Goal: Task Accomplishment & Management: Manage account settings

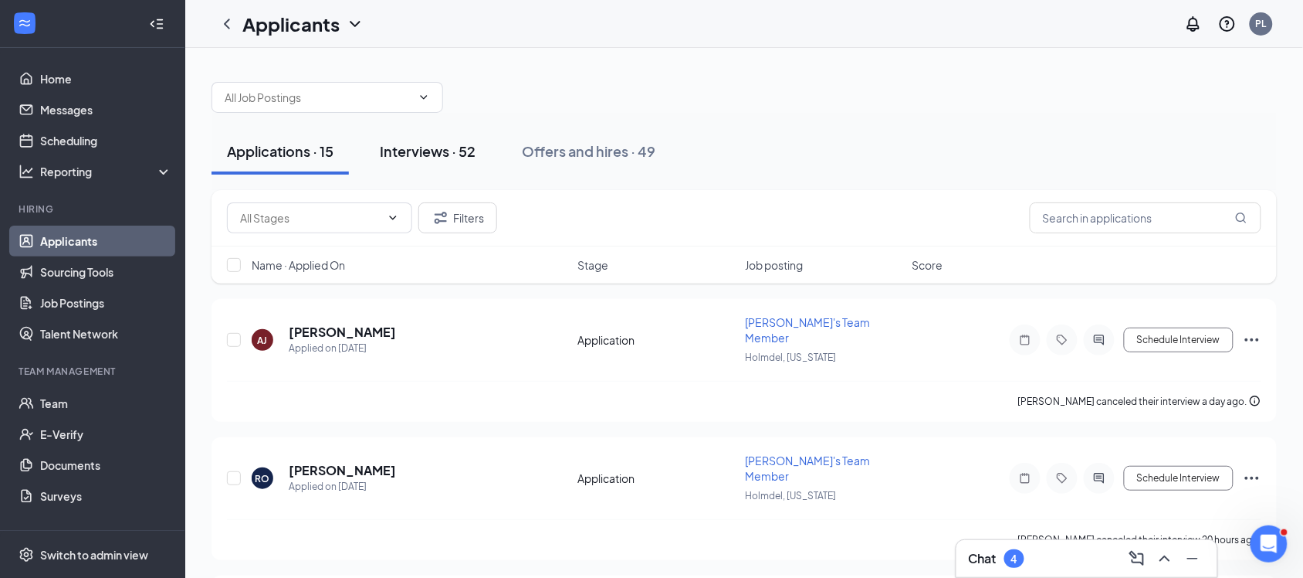
click at [441, 152] on div "Interviews · 52" at bounding box center [428, 150] width 96 height 19
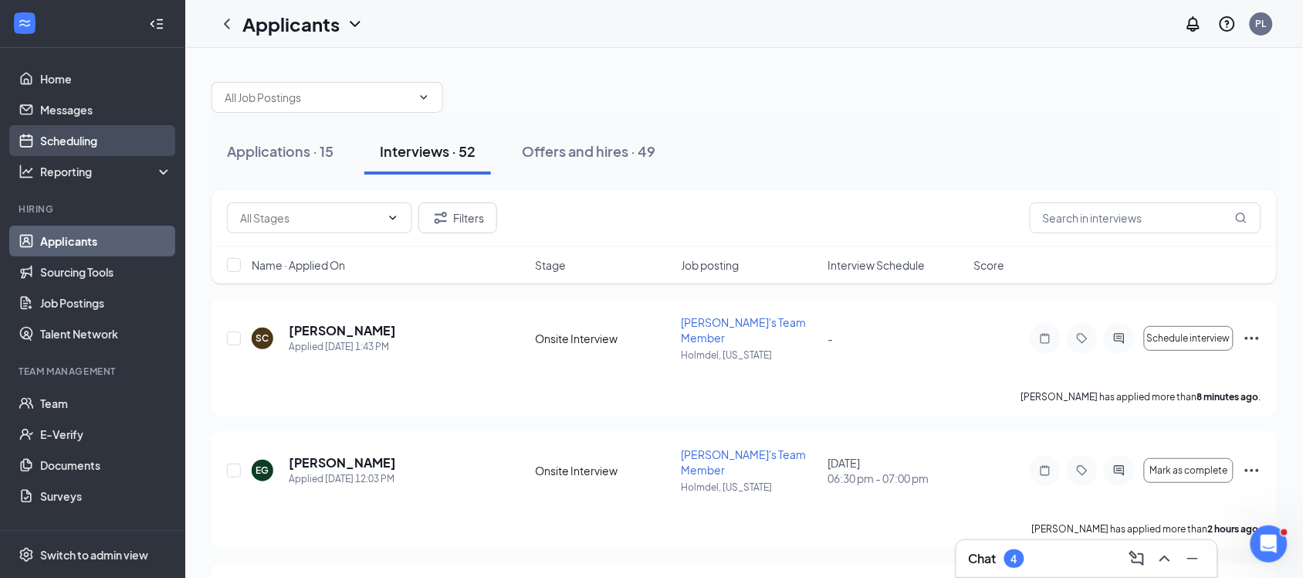
click at [74, 136] on link "Scheduling" at bounding box center [106, 140] width 132 height 31
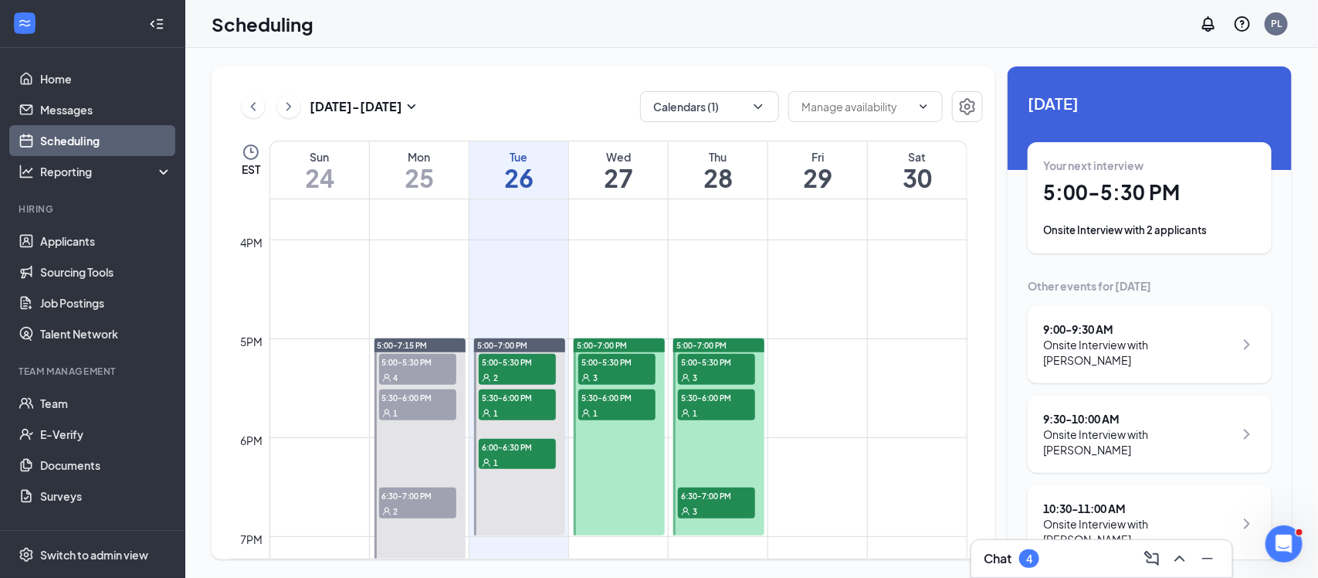
scroll to position [1542, 0]
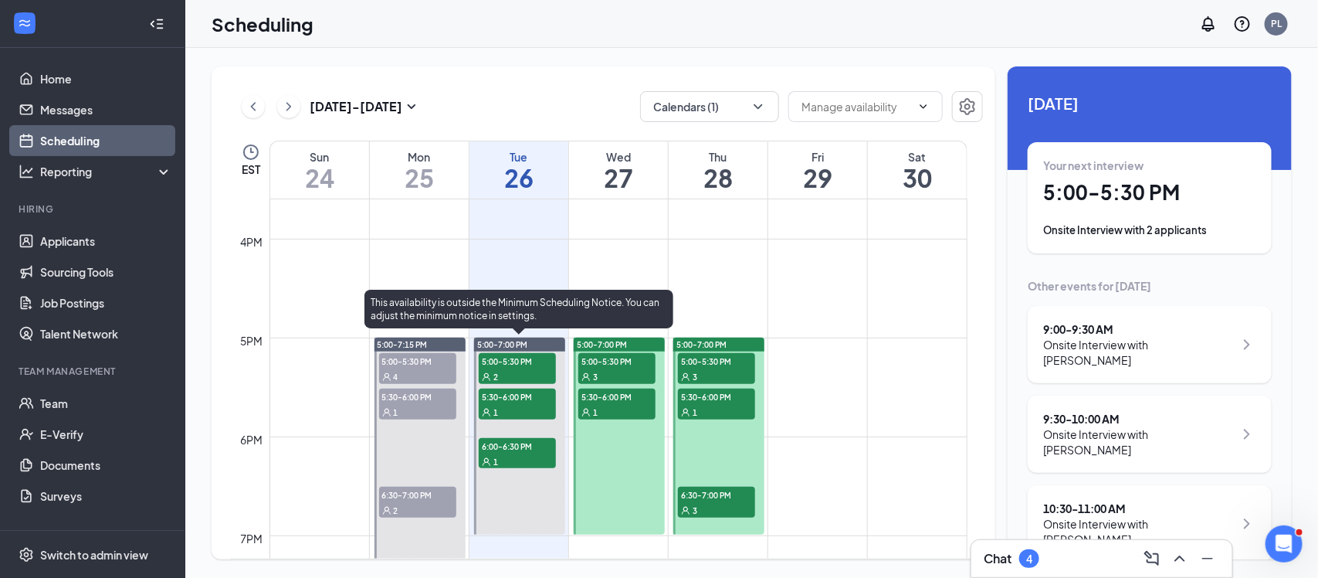
click at [515, 337] on div "5:00-7:00 PM" at bounding box center [519, 344] width 91 height 14
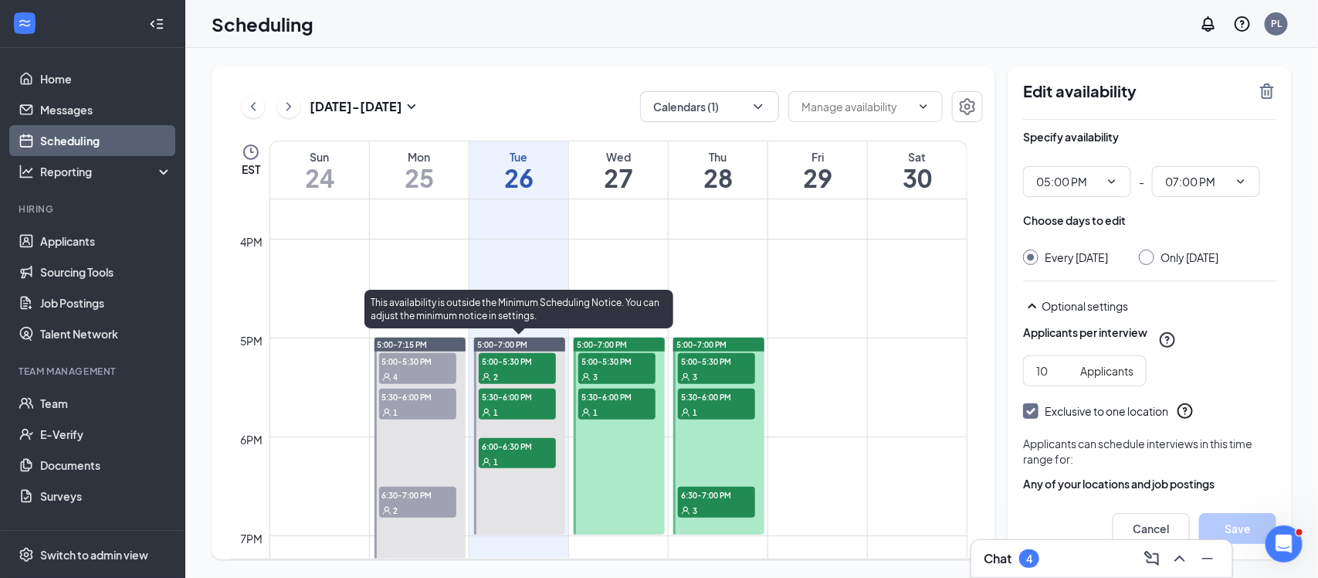
click at [510, 371] on div "2" at bounding box center [517, 375] width 77 height 15
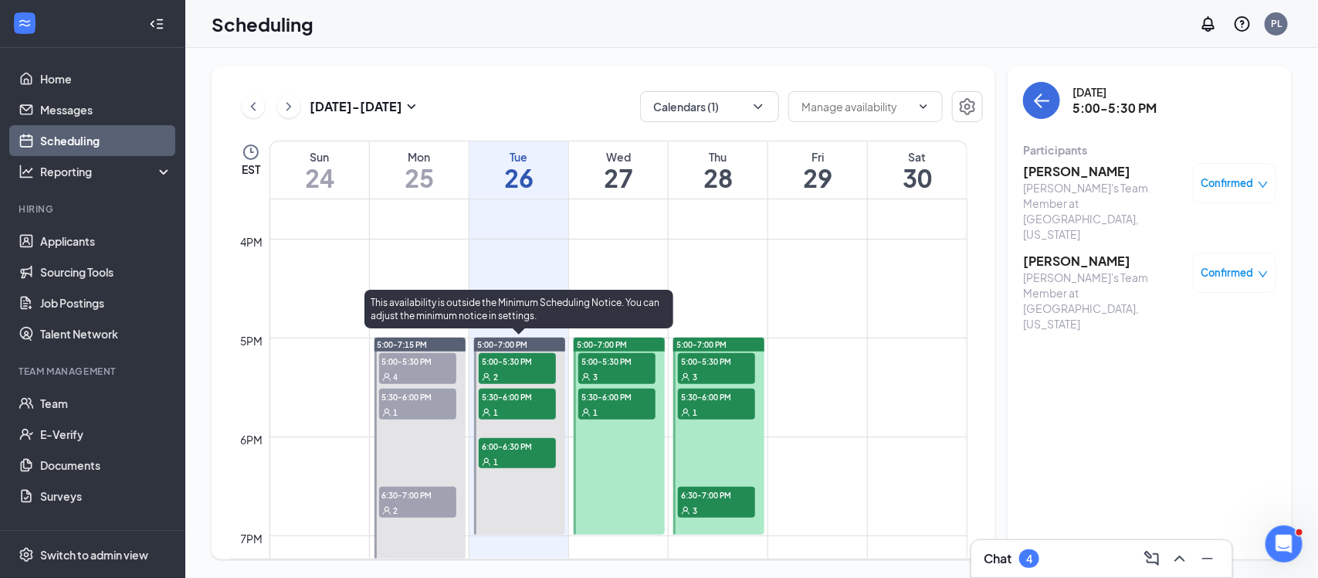
click at [510, 406] on div "1" at bounding box center [517, 411] width 77 height 15
click at [518, 453] on div "1" at bounding box center [517, 460] width 77 height 15
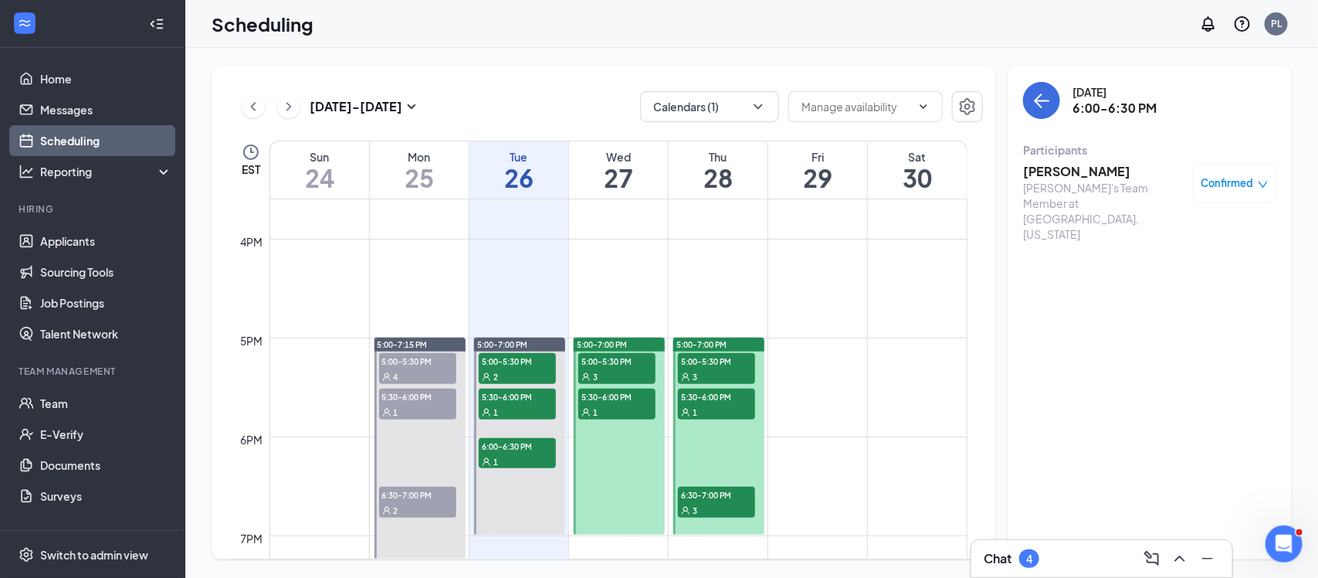
click at [1068, 182] on div "[PERSON_NAME]'s Team Member at [GEOGRAPHIC_DATA], [US_STATE]" at bounding box center [1104, 211] width 162 height 62
click at [1090, 182] on div "[PERSON_NAME]'s Team Member at [GEOGRAPHIC_DATA], [US_STATE]" at bounding box center [1104, 211] width 162 height 62
click at [1247, 187] on span "Confirmed" at bounding box center [1227, 182] width 53 height 15
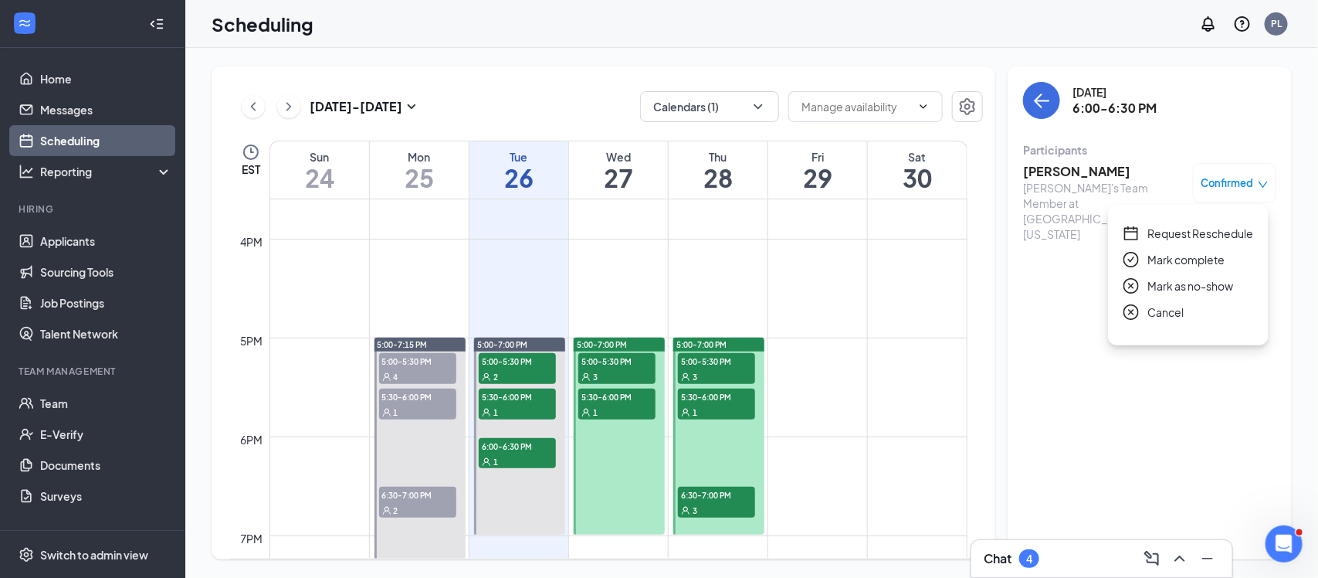
click at [1087, 203] on div "[PERSON_NAME]'s Team Member at [GEOGRAPHIC_DATA], [US_STATE]" at bounding box center [1104, 211] width 162 height 62
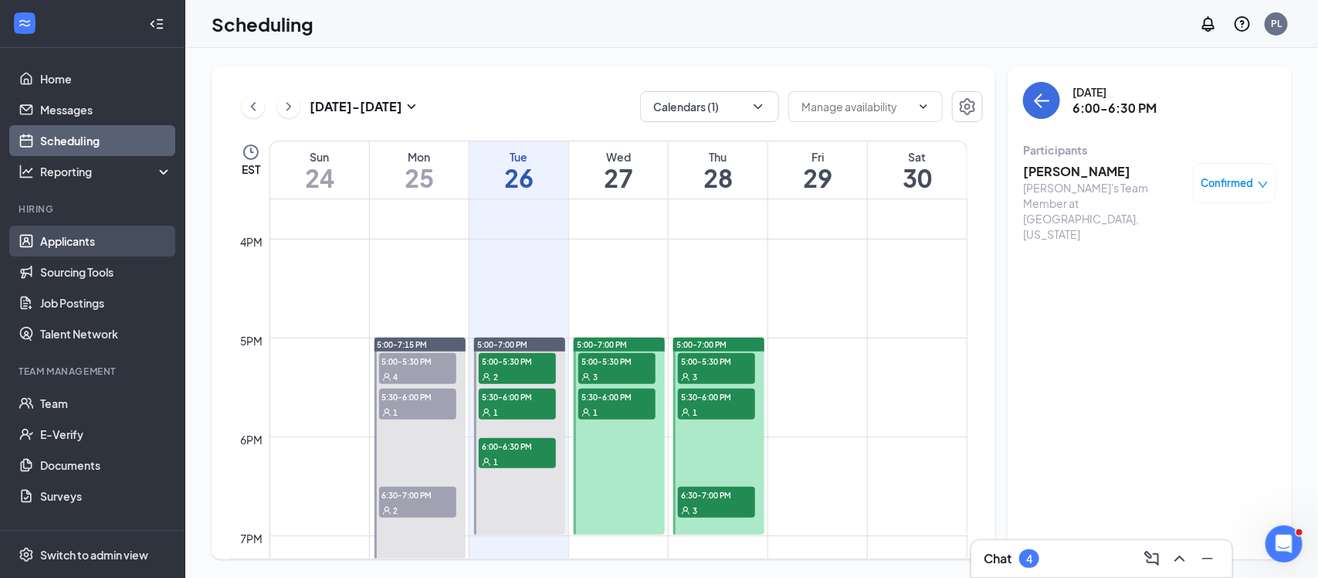
click at [95, 247] on link "Applicants" at bounding box center [106, 240] width 132 height 31
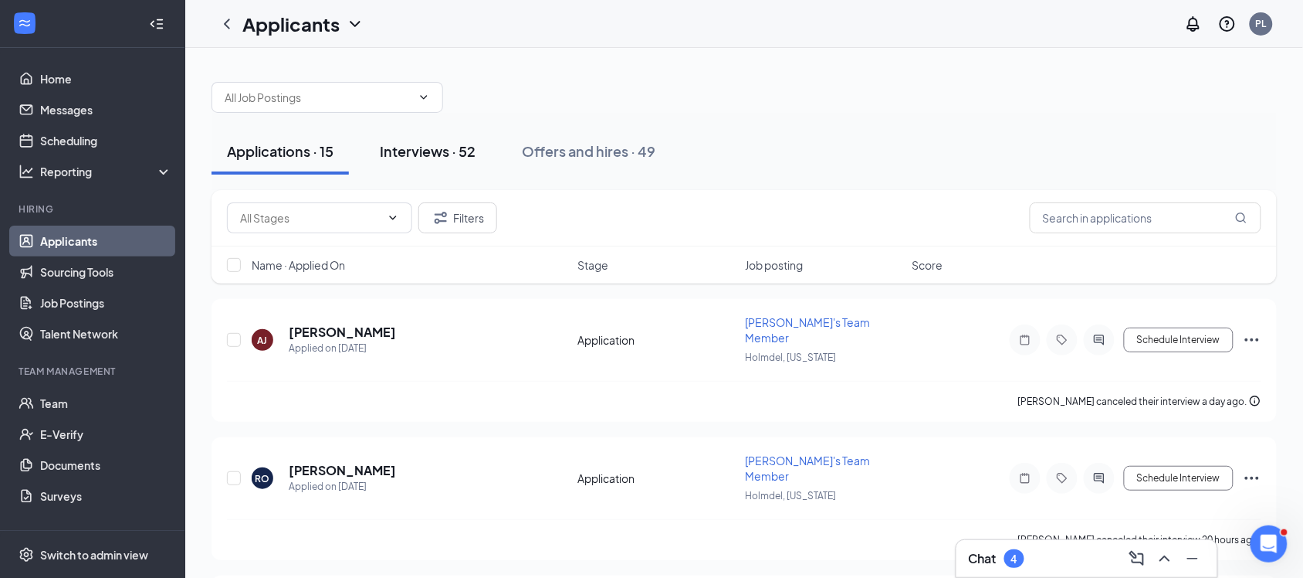
click at [446, 141] on div "Interviews · 52" at bounding box center [428, 150] width 96 height 19
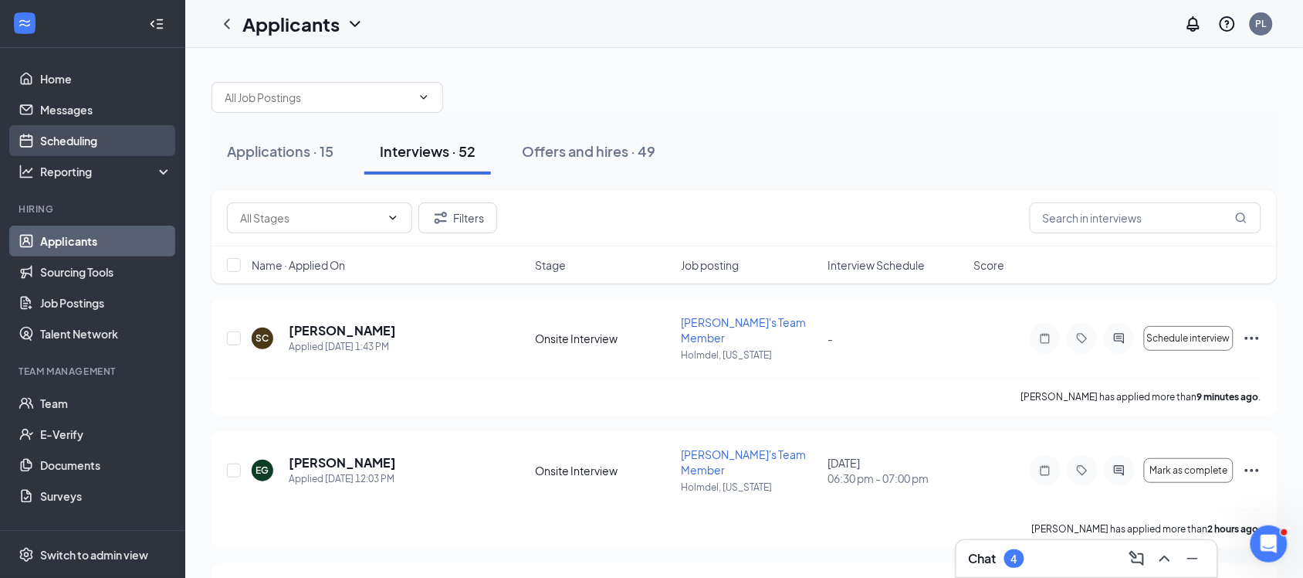
click at [85, 139] on link "Scheduling" at bounding box center [106, 140] width 132 height 31
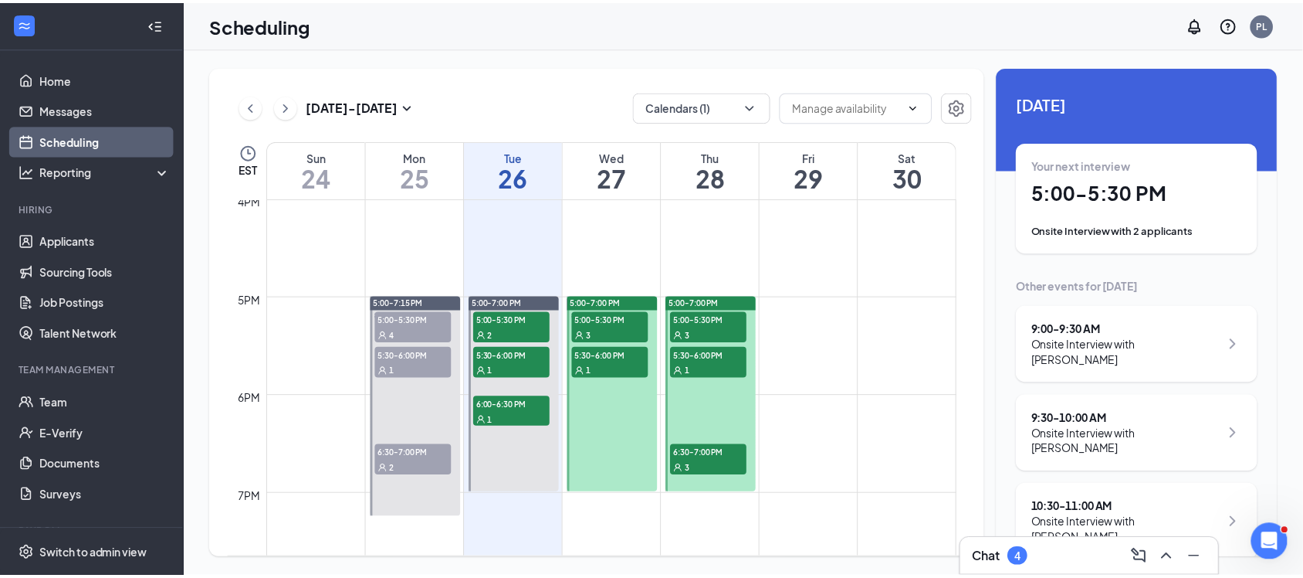
scroll to position [1584, 0]
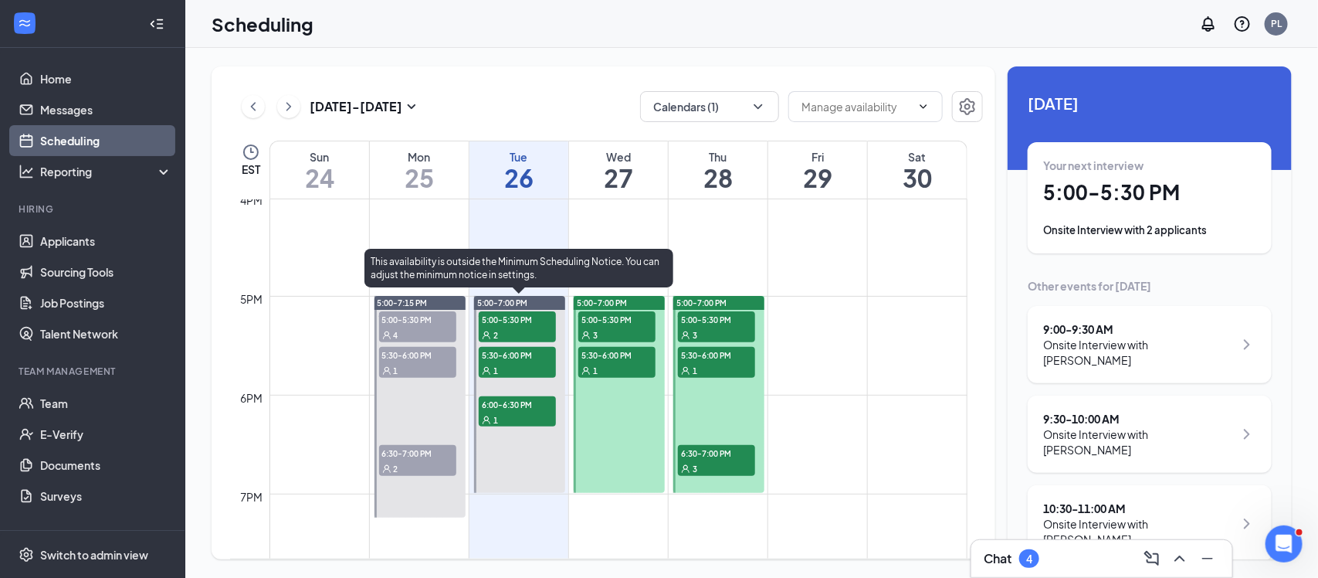
click at [507, 311] on span "5:00-5:30 PM" at bounding box center [517, 318] width 77 height 15
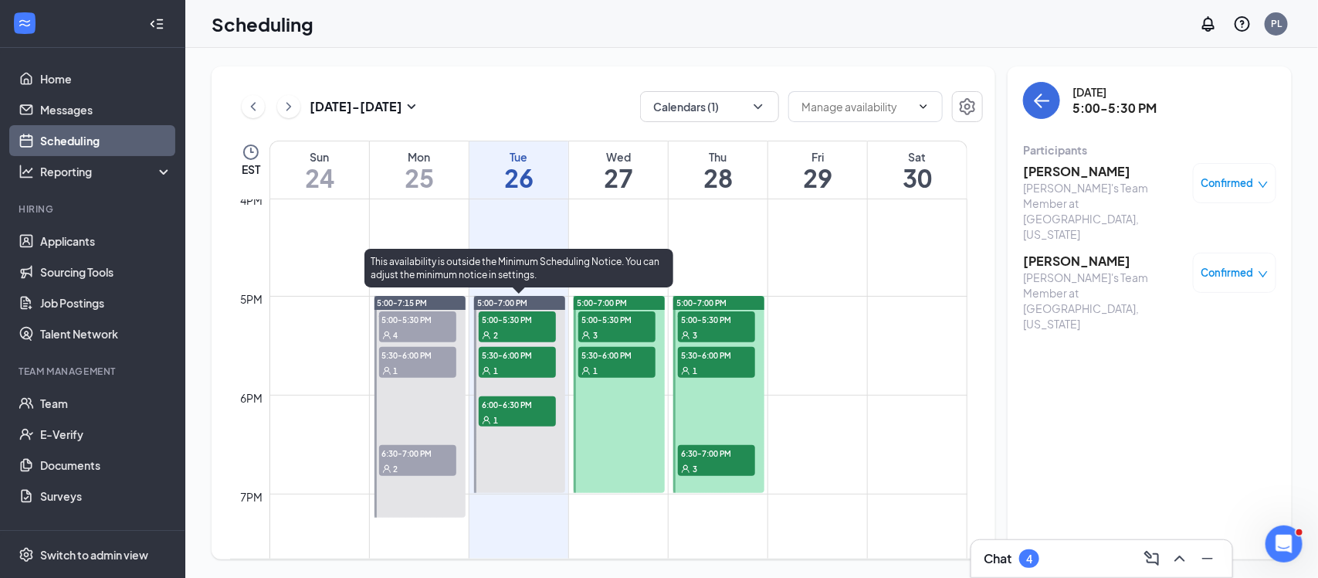
click at [512, 348] on span "5:30-6:00 PM" at bounding box center [517, 354] width 77 height 15
click at [510, 415] on div "1" at bounding box center [517, 419] width 77 height 15
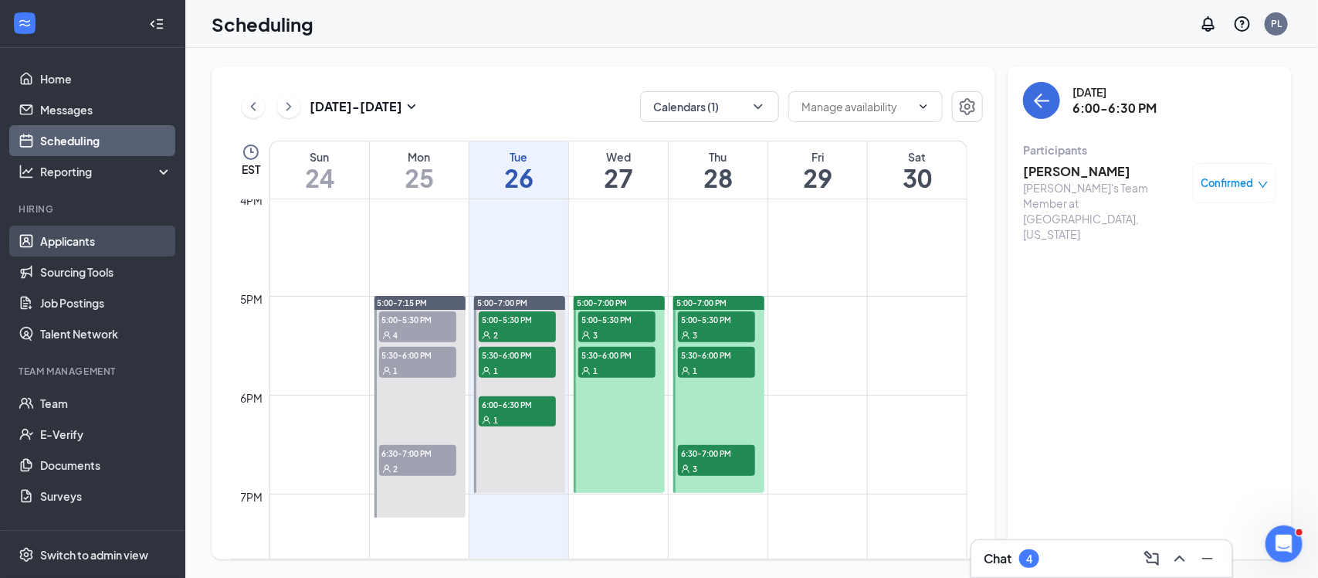
click at [56, 252] on link "Applicants" at bounding box center [106, 240] width 132 height 31
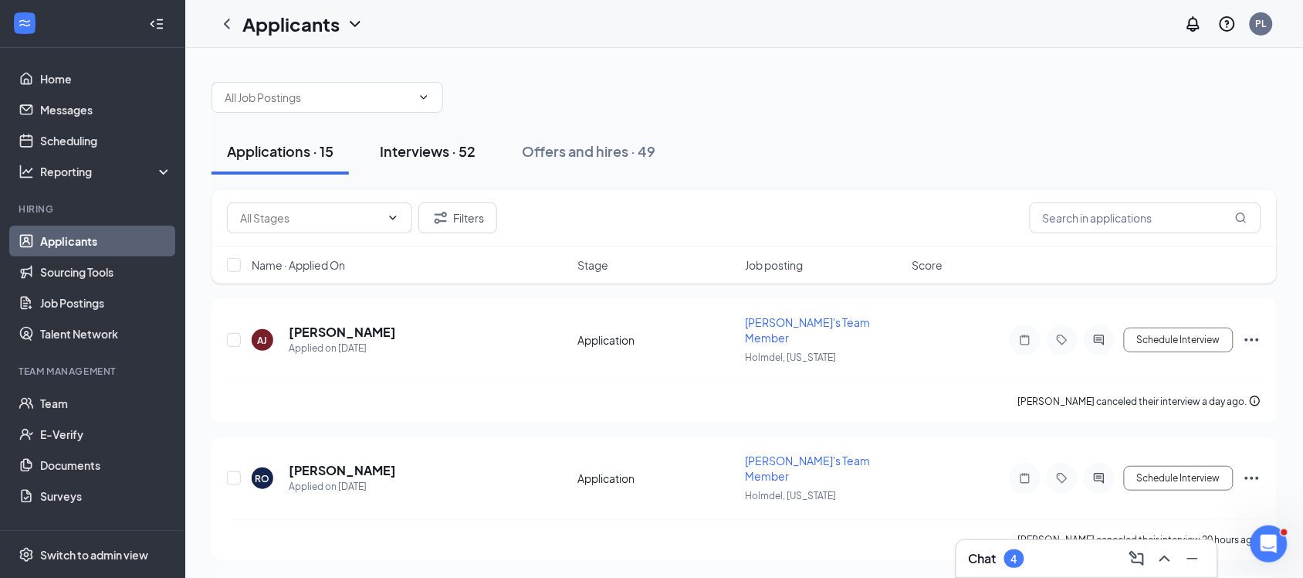
click at [457, 160] on div "Interviews · 52" at bounding box center [428, 150] width 96 height 19
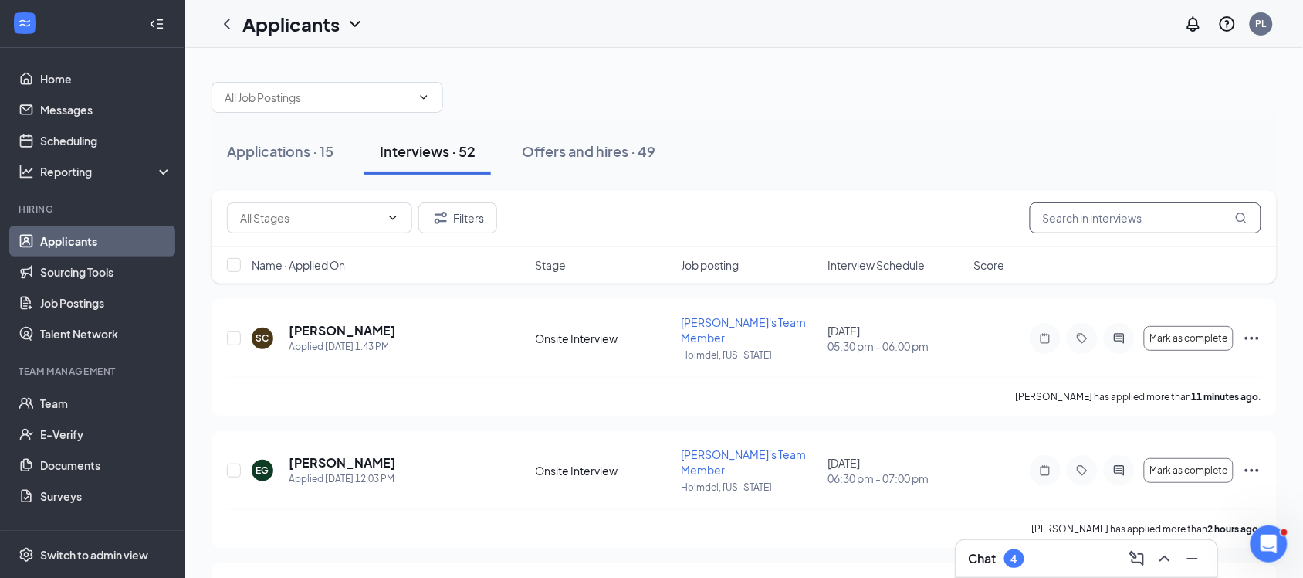
click at [1135, 206] on input "text" at bounding box center [1146, 217] width 232 height 31
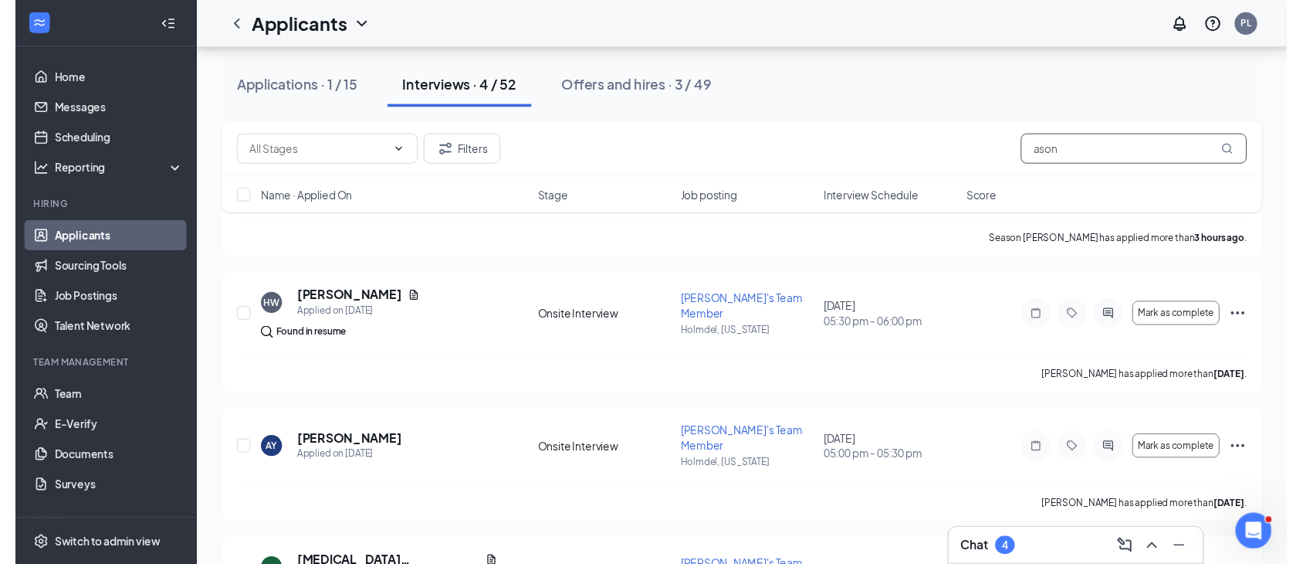
scroll to position [188, 0]
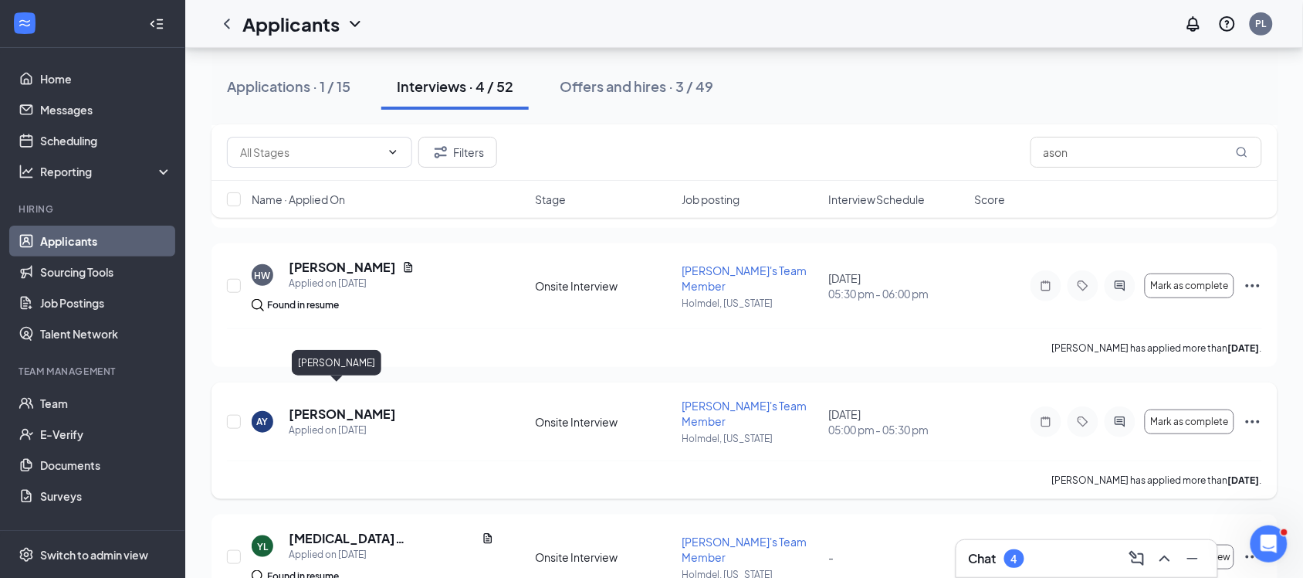
click at [341, 405] on h5 "[PERSON_NAME]" at bounding box center [342, 413] width 107 height 17
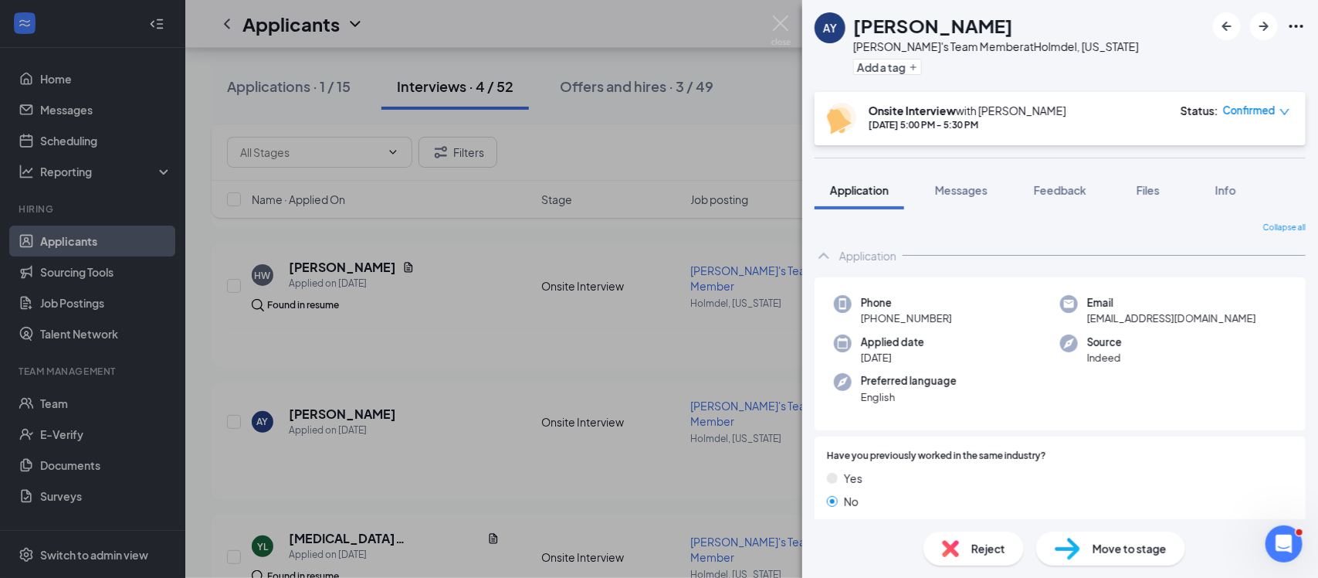
click at [703, 290] on div "AY [PERSON_NAME] [PERSON_NAME]'s Team Member at [GEOGRAPHIC_DATA], [US_STATE] A…" at bounding box center [659, 289] width 1318 height 578
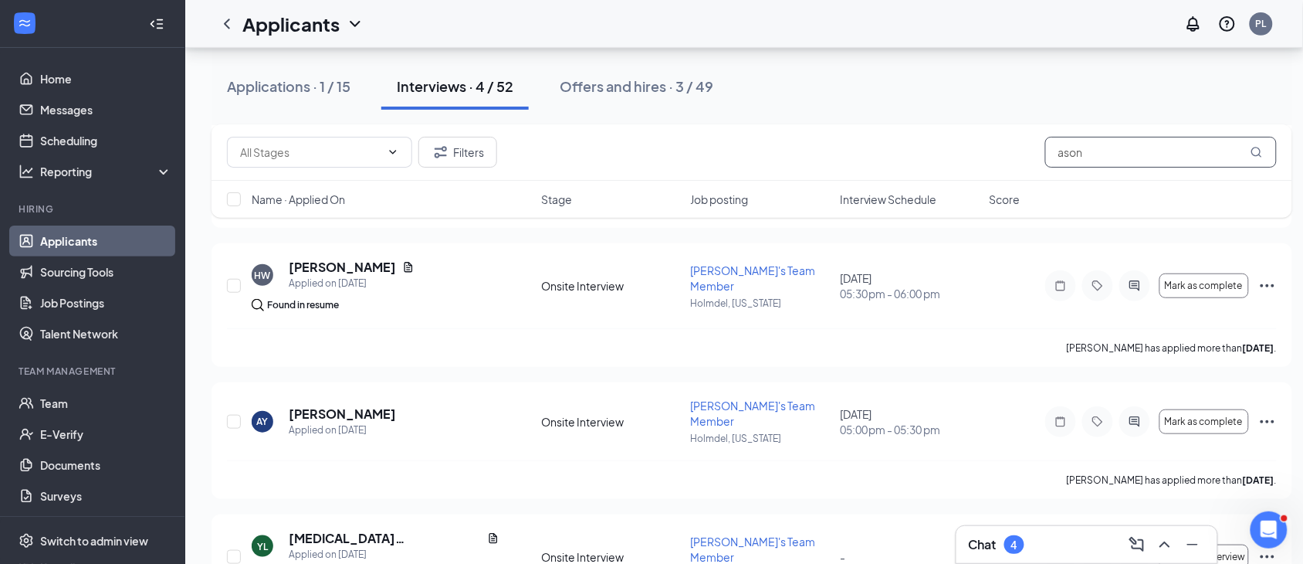
click at [1130, 164] on input "ason" at bounding box center [1161, 152] width 232 height 31
type input "a"
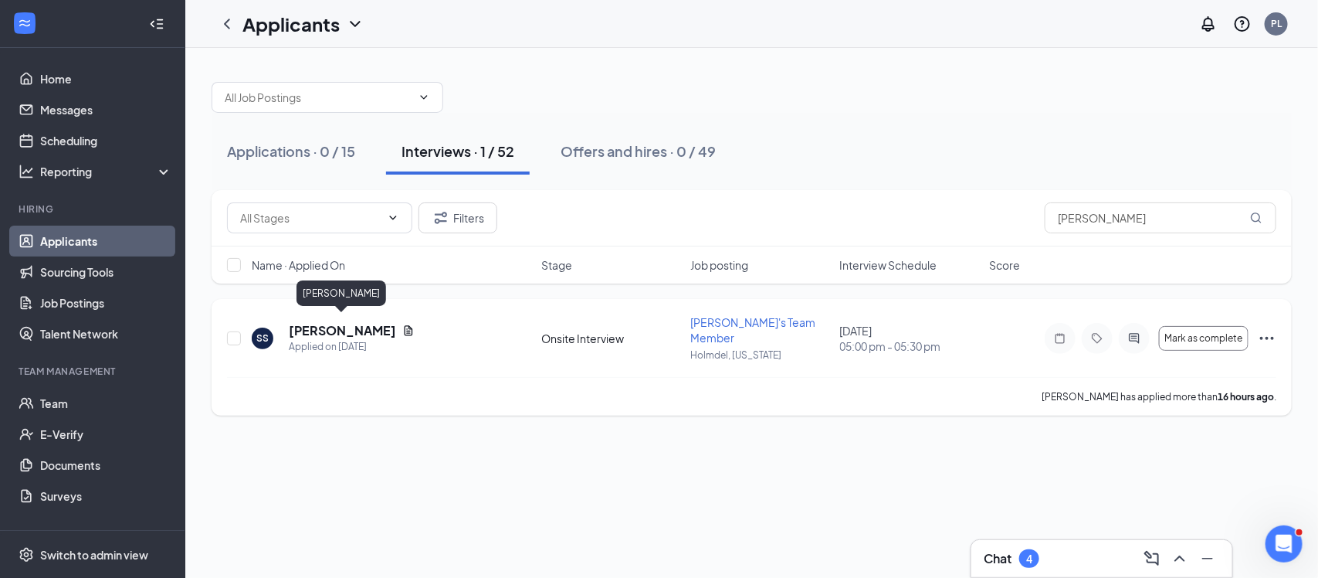
click at [361, 322] on h5 "[PERSON_NAME]" at bounding box center [342, 330] width 107 height 17
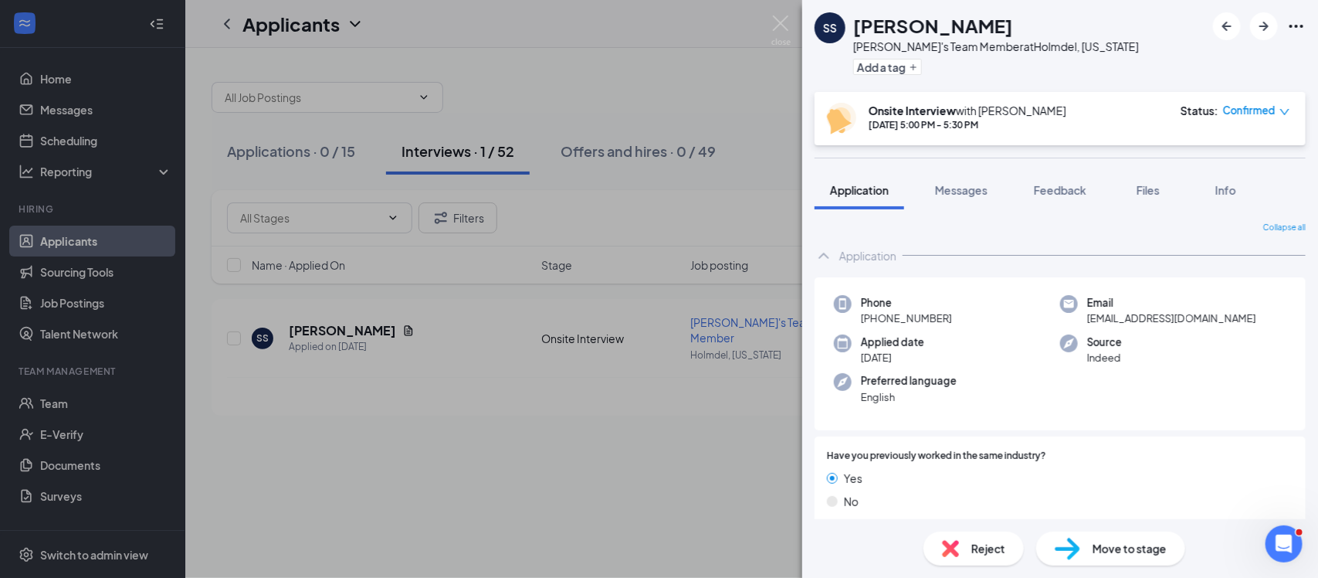
click at [358, 402] on div "SS [PERSON_NAME] Freddy's Team Member at [GEOGRAPHIC_DATA], [US_STATE] Add a ta…" at bounding box center [659, 289] width 1318 height 578
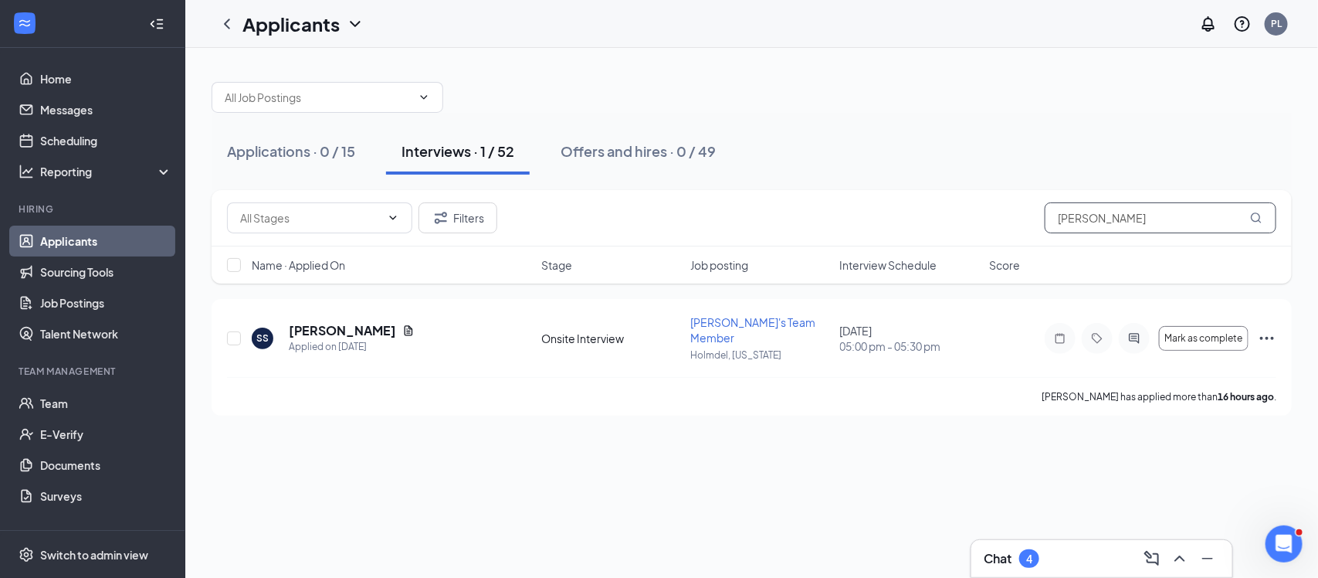
click at [1118, 226] on input "[PERSON_NAME]" at bounding box center [1161, 217] width 232 height 31
type input "s"
type input "[PERSON_NAME]"
click at [355, 325] on h5 "[PERSON_NAME]" at bounding box center [342, 330] width 107 height 17
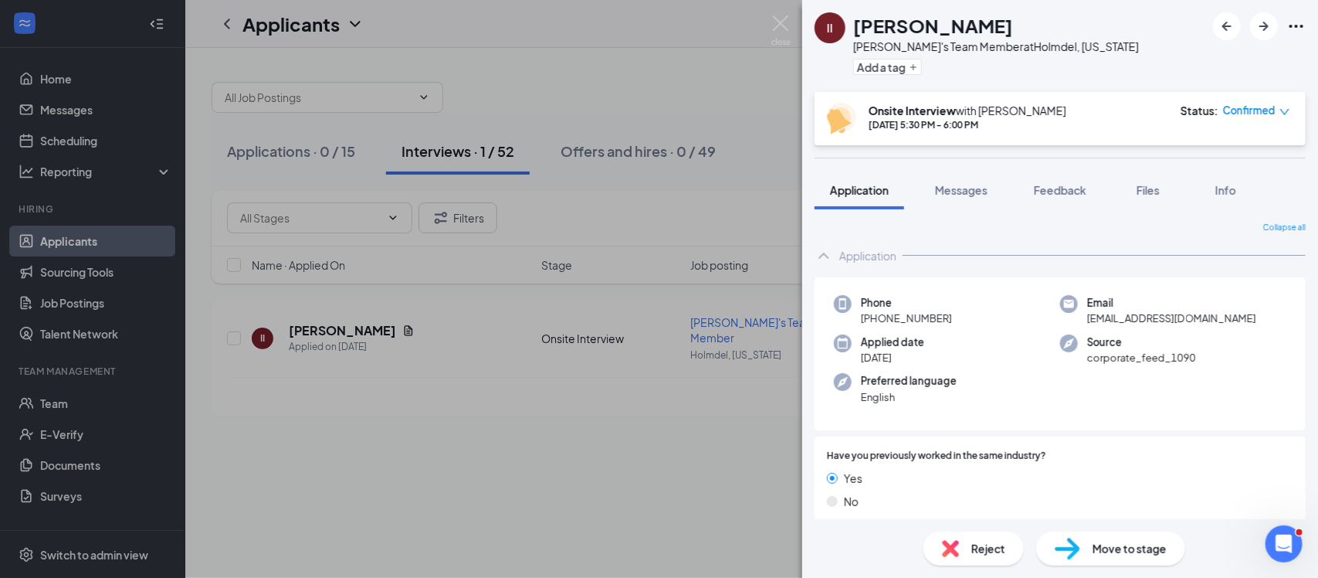
click at [477, 489] on div "II [PERSON_NAME]'s Team Member at [GEOGRAPHIC_DATA], [US_STATE] Add a tag Onsit…" at bounding box center [659, 289] width 1318 height 578
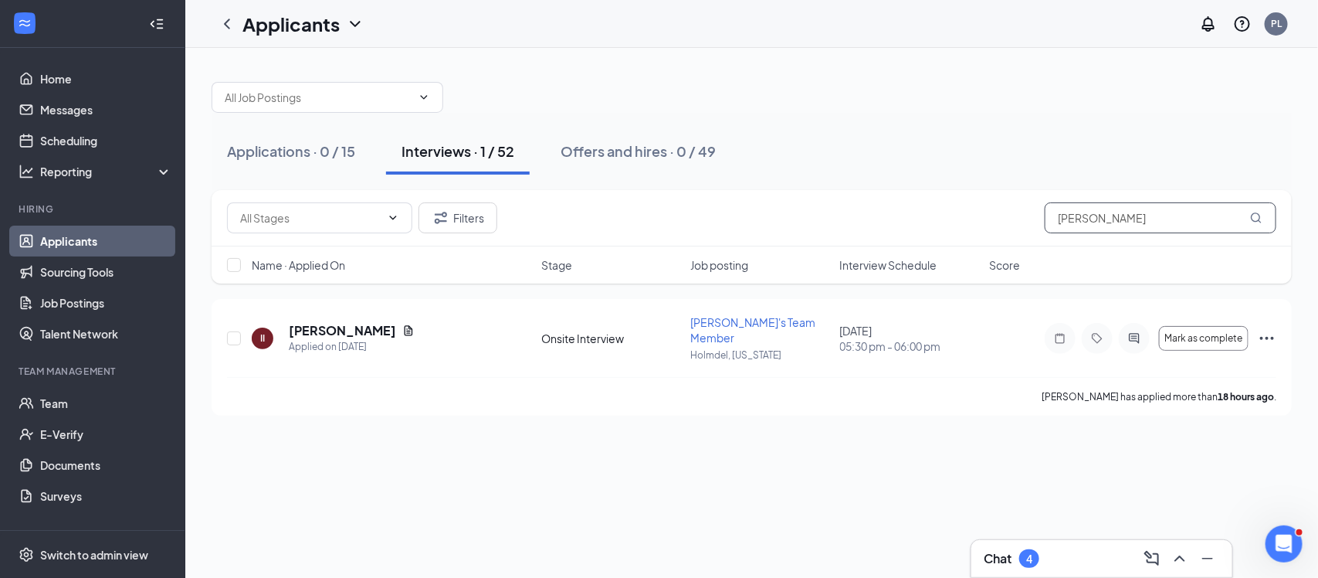
click at [1188, 228] on input "[PERSON_NAME]" at bounding box center [1161, 217] width 232 height 31
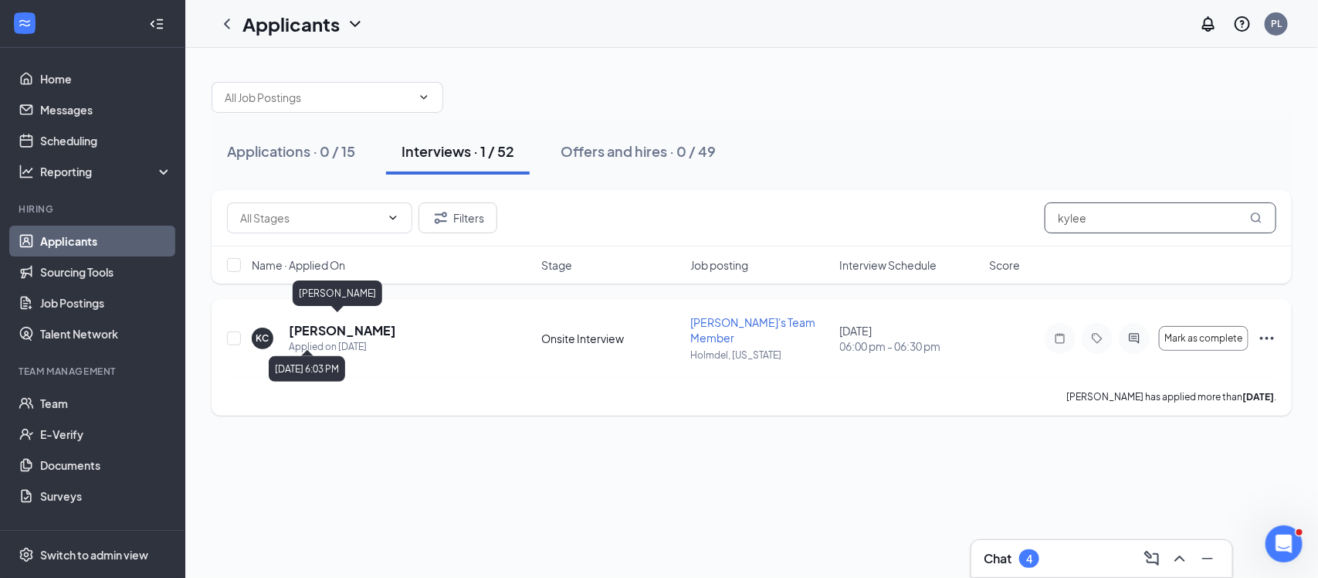
type input "kylee"
click at [346, 325] on h5 "[PERSON_NAME]" at bounding box center [342, 330] width 107 height 17
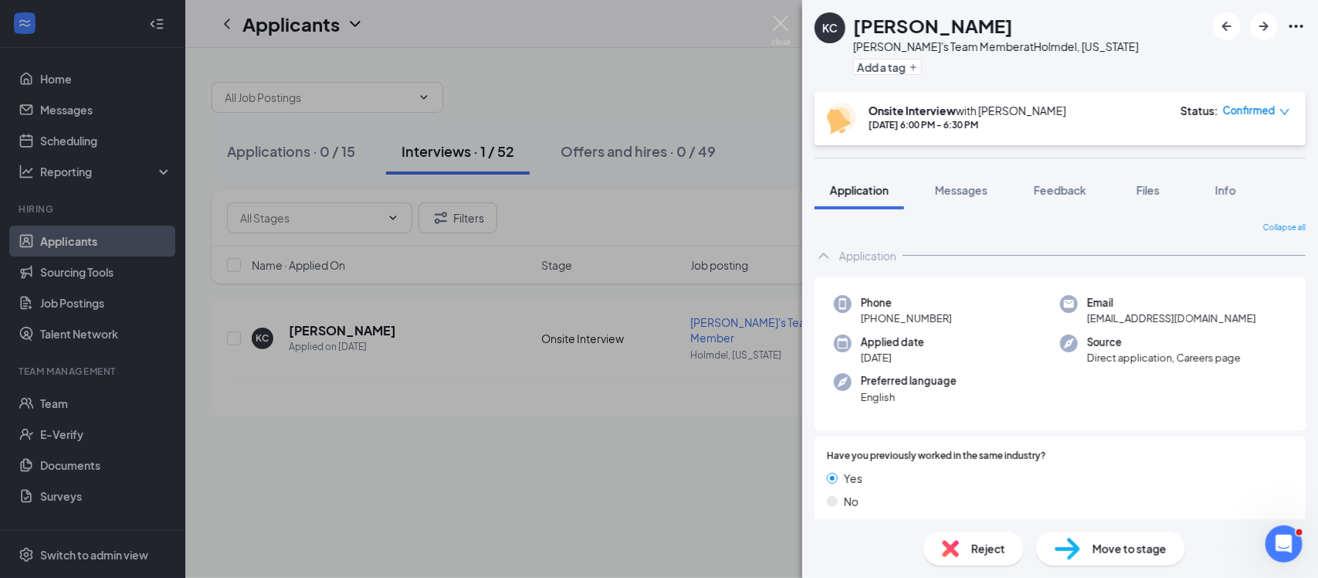
click at [341, 333] on div "[PERSON_NAME] [PERSON_NAME] [PERSON_NAME]'s Team Member at [GEOGRAPHIC_DATA], […" at bounding box center [659, 289] width 1318 height 578
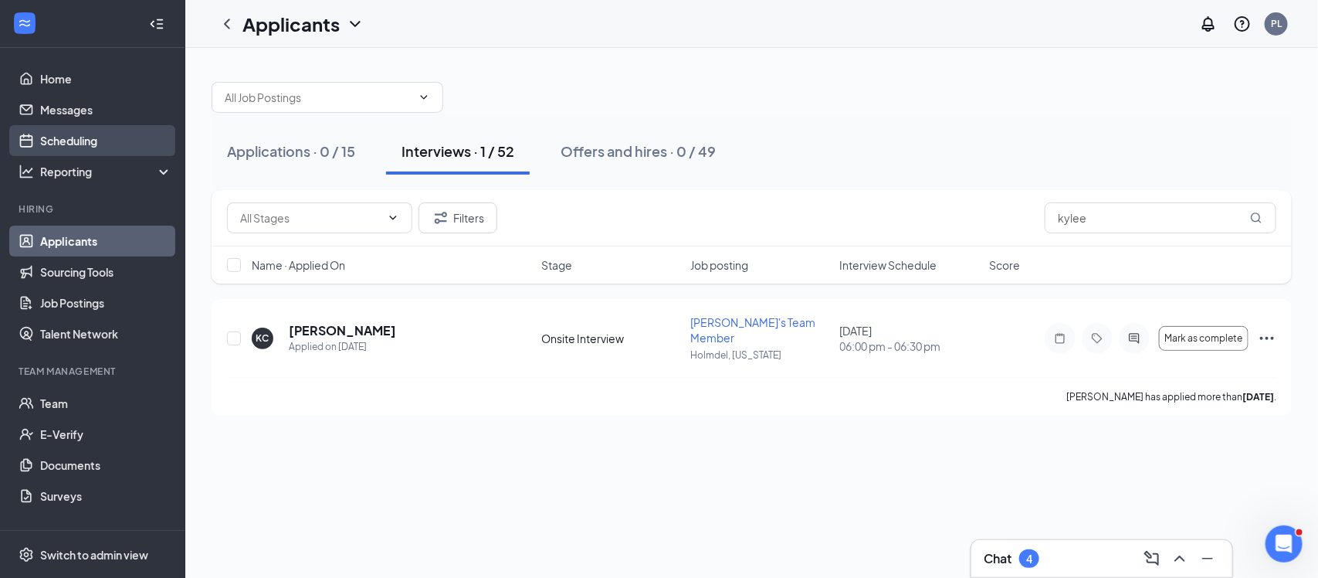
click at [106, 149] on link "Scheduling" at bounding box center [106, 140] width 132 height 31
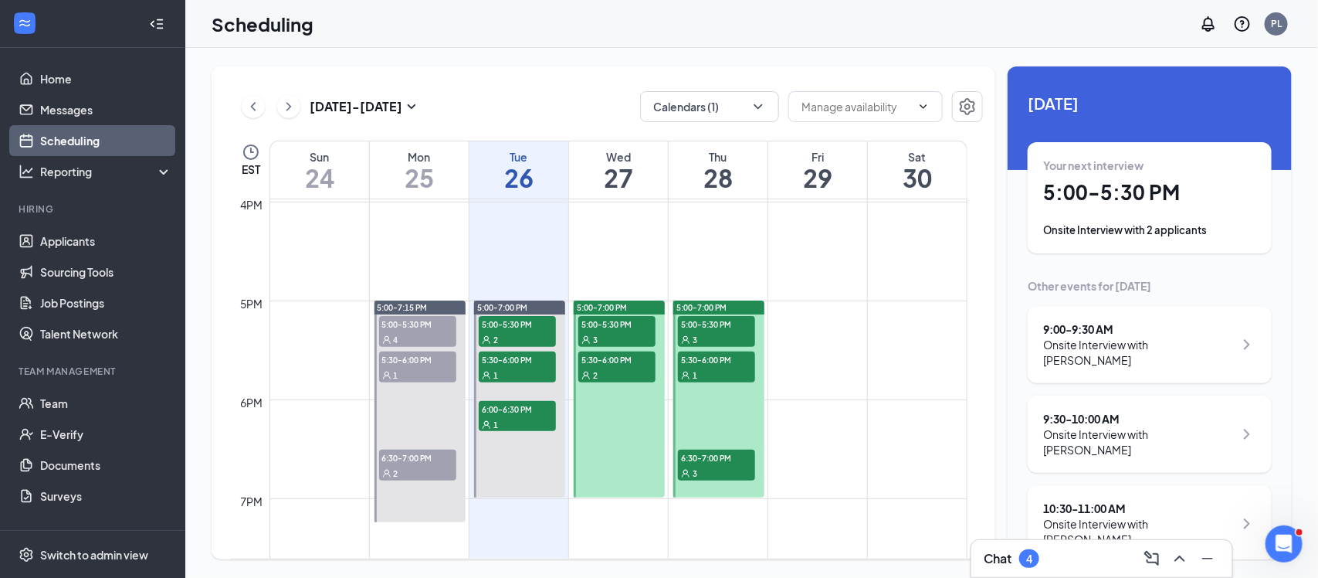
scroll to position [1583, 0]
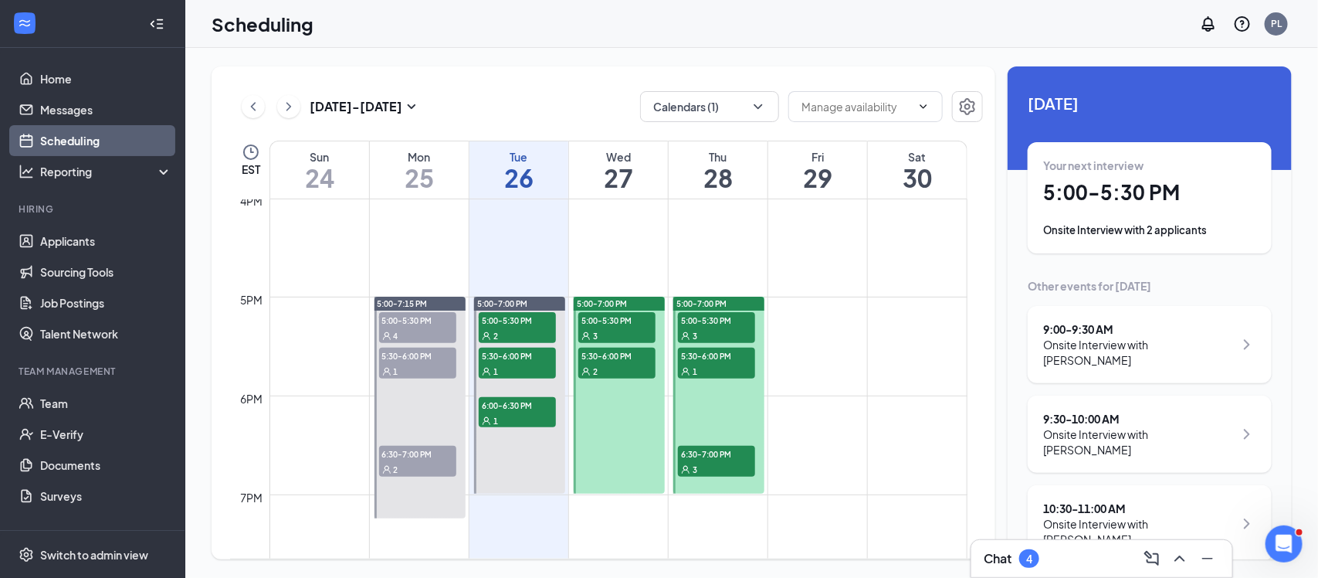
click at [627, 330] on div "3" at bounding box center [616, 334] width 77 height 15
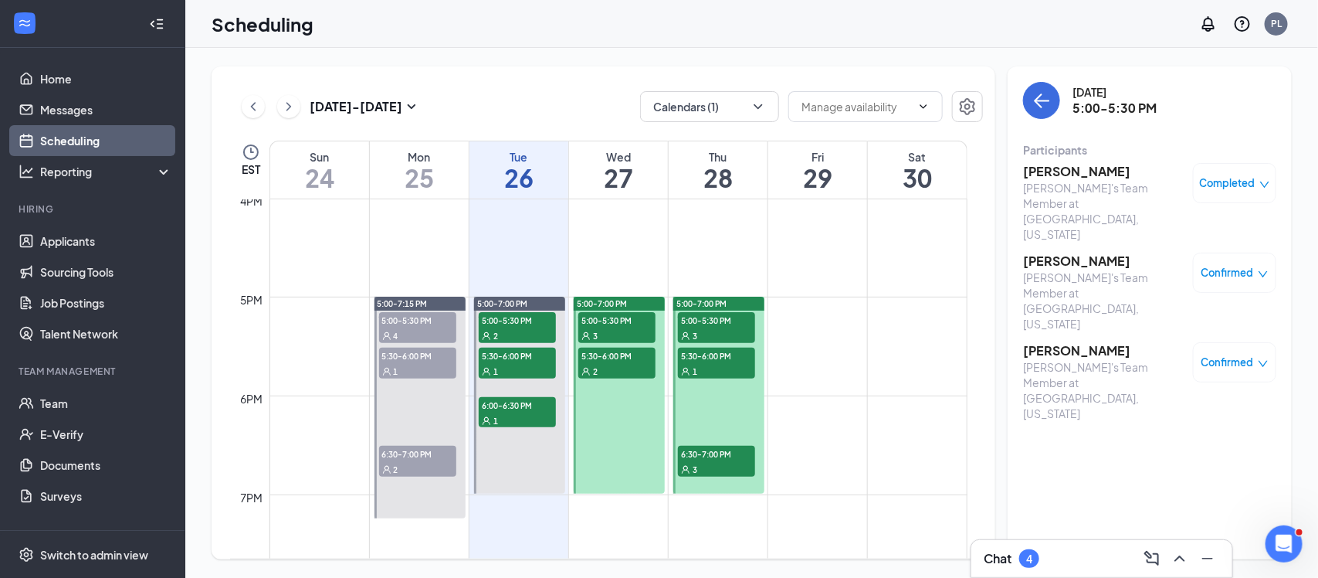
click at [615, 351] on span "5:30-6:00 PM" at bounding box center [616, 354] width 77 height 15
click at [734, 321] on link "5:00-7:00 PM 5:00-5:30 PM 3 5:30-6:00 PM 1 6:30-7:00 PM 3" at bounding box center [717, 395] width 95 height 198
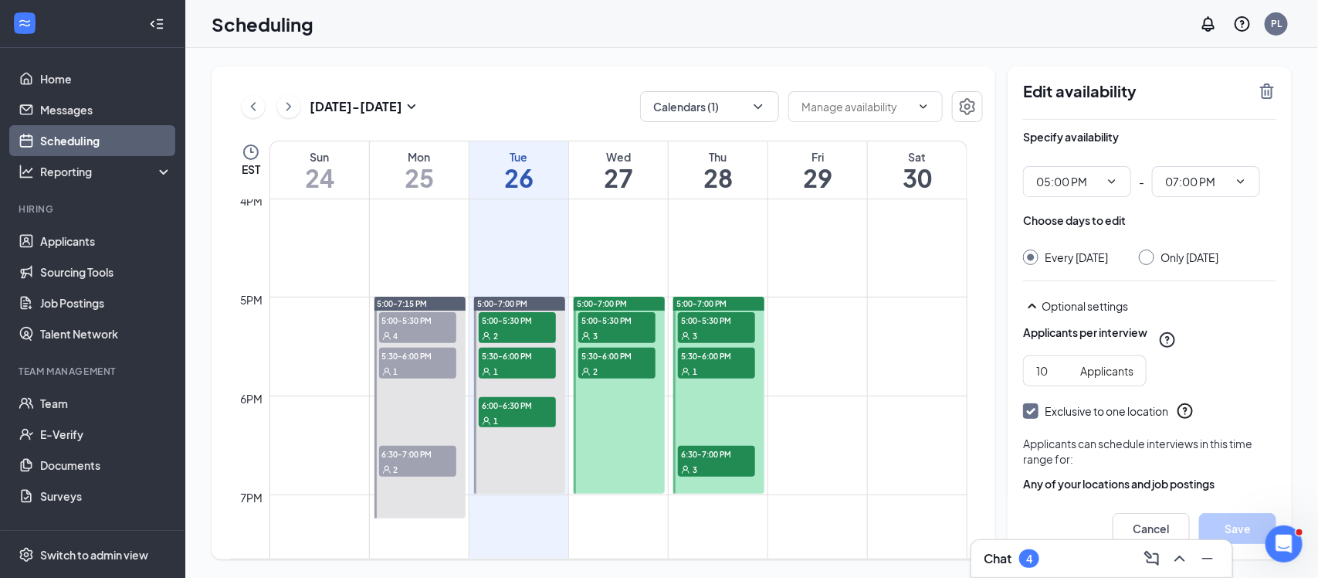
click at [710, 323] on link "5:00-7:00 PM 5:00-5:30 PM 3 5:30-6:00 PM 1 6:30-7:00 PM 3" at bounding box center [717, 395] width 95 height 198
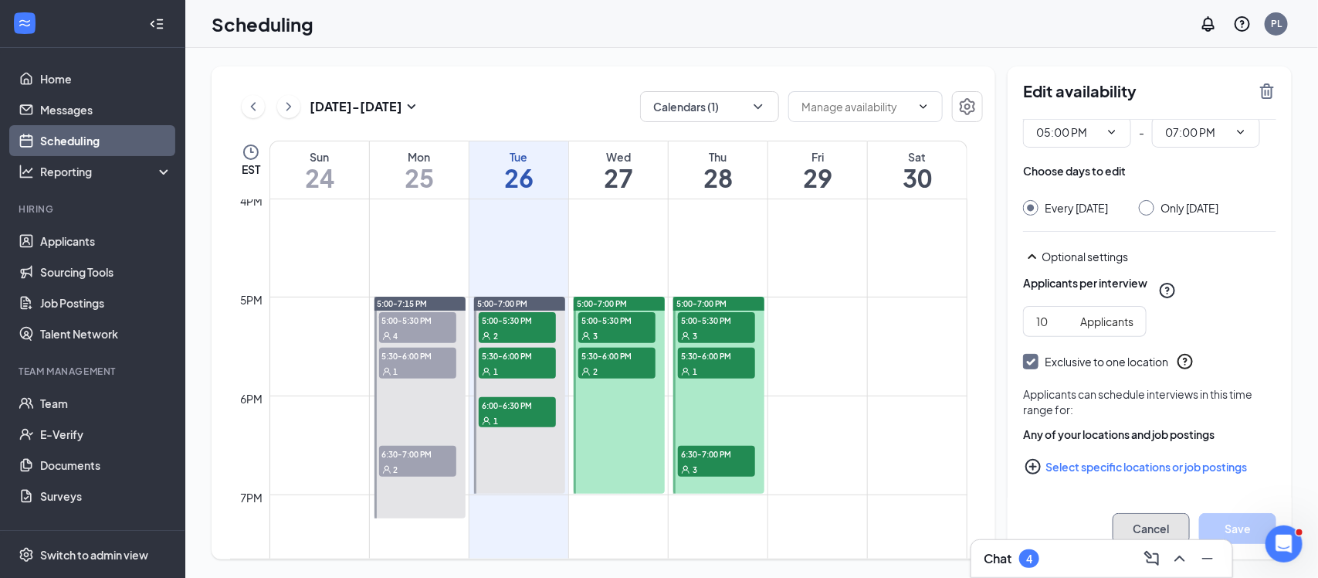
click at [1140, 520] on button "Cancel" at bounding box center [1151, 528] width 77 height 31
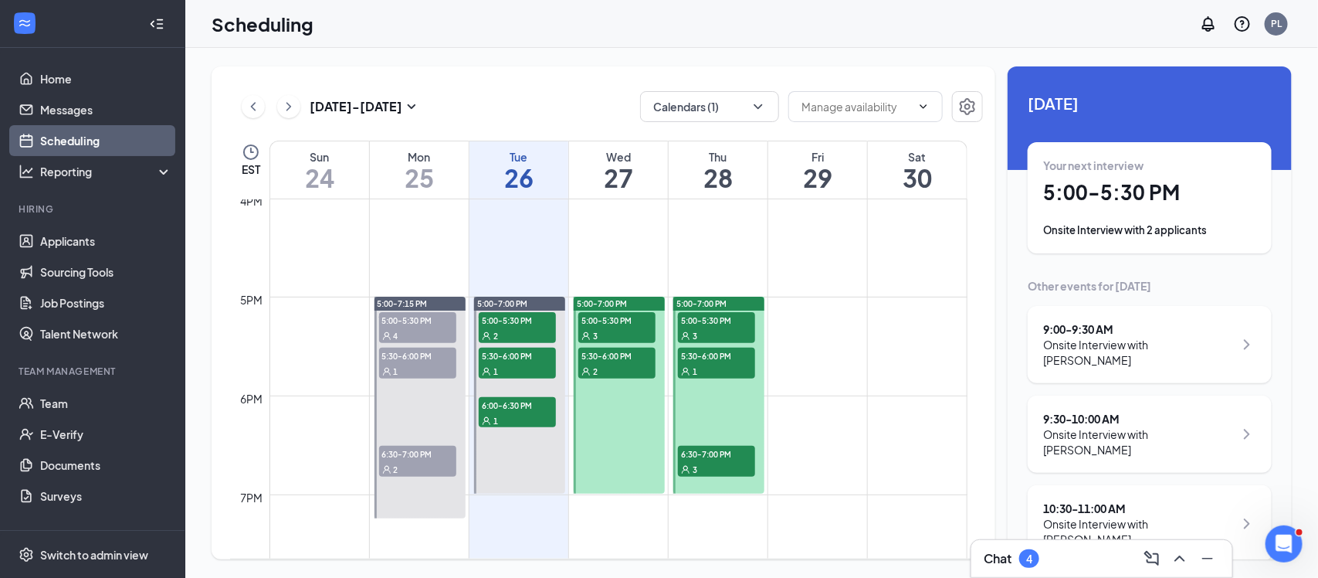
click at [718, 328] on div "3" at bounding box center [716, 334] width 77 height 15
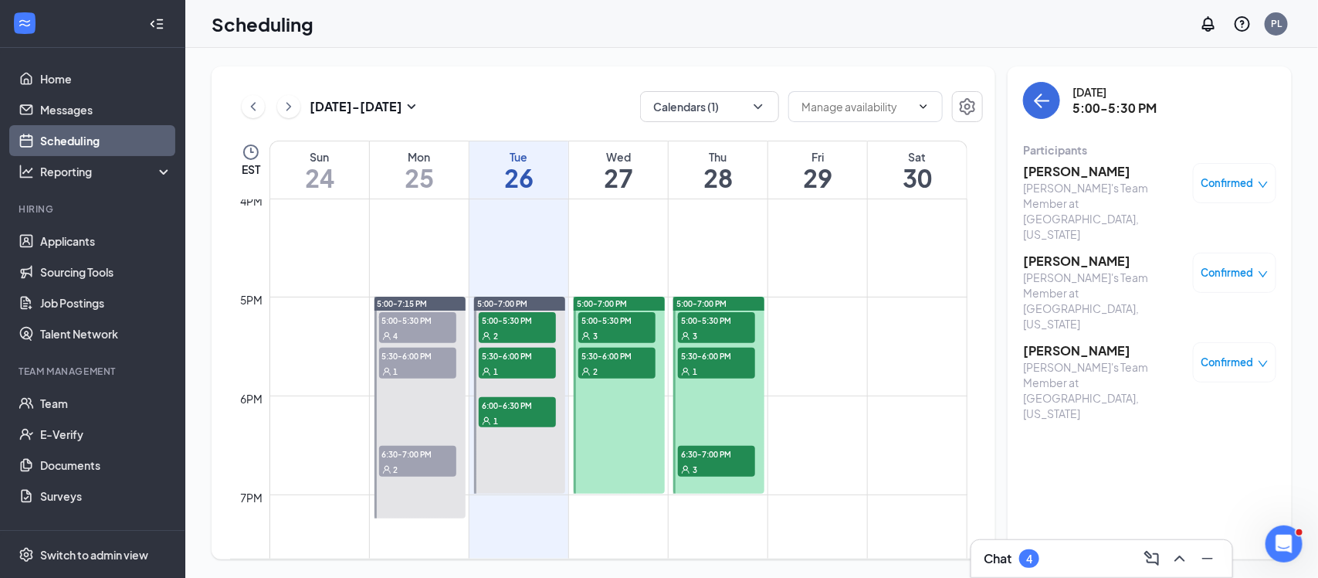
click at [718, 347] on span "5:30-6:00 PM" at bounding box center [716, 354] width 77 height 15
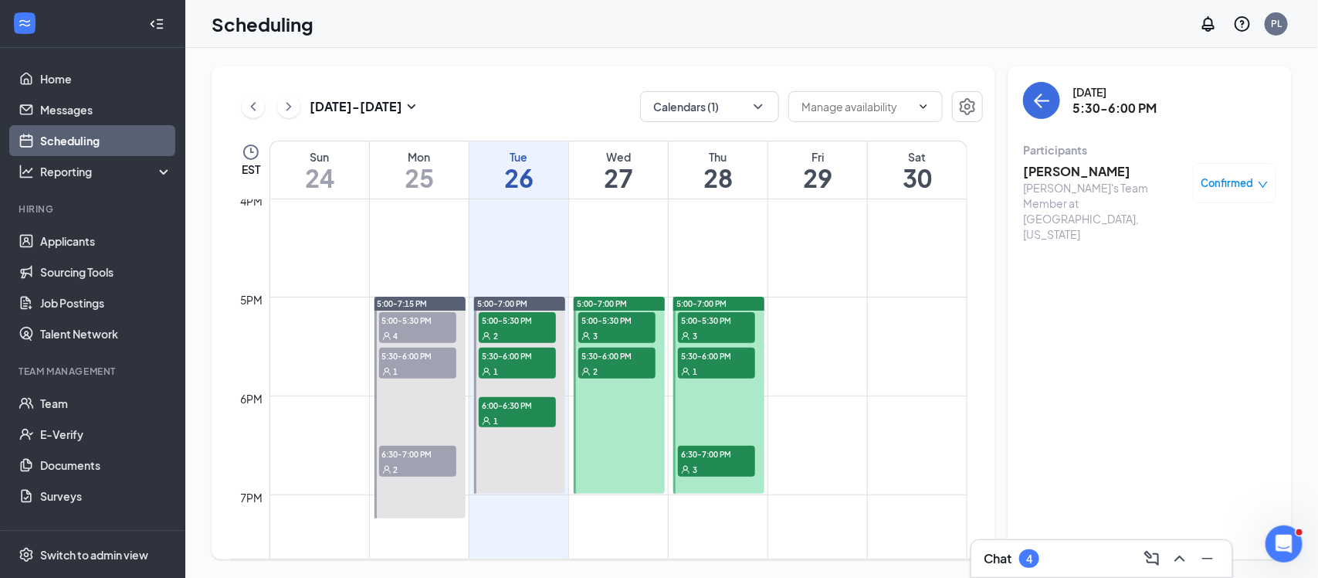
click at [737, 457] on span "6:30-7:00 PM" at bounding box center [716, 453] width 77 height 15
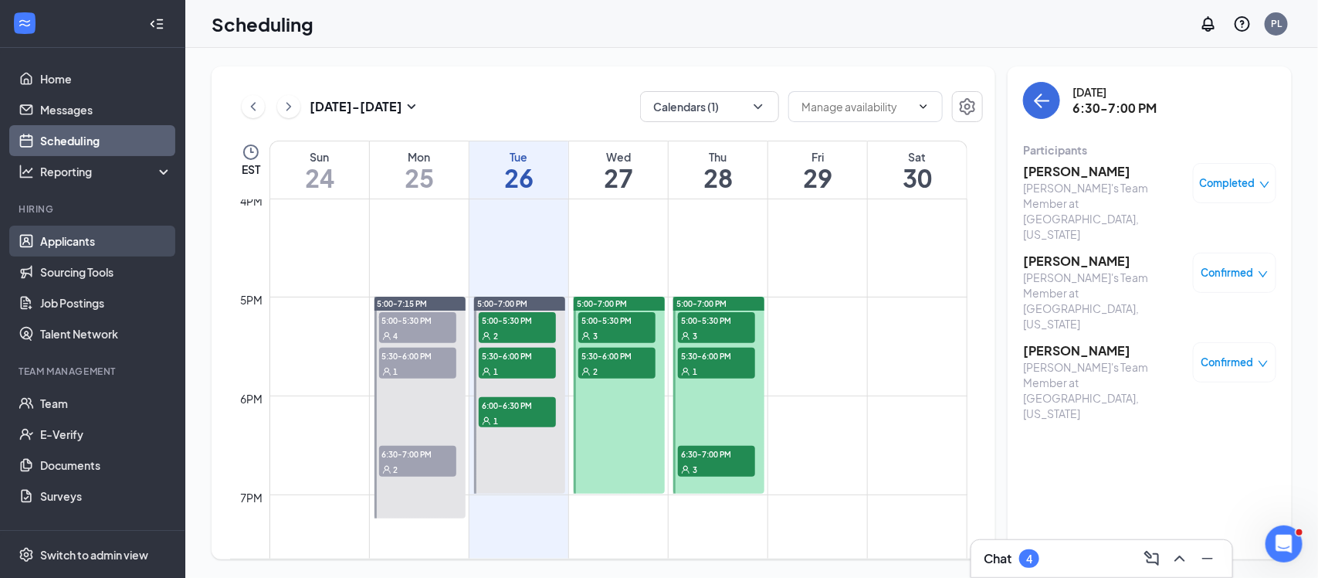
click at [60, 241] on link "Applicants" at bounding box center [106, 240] width 132 height 31
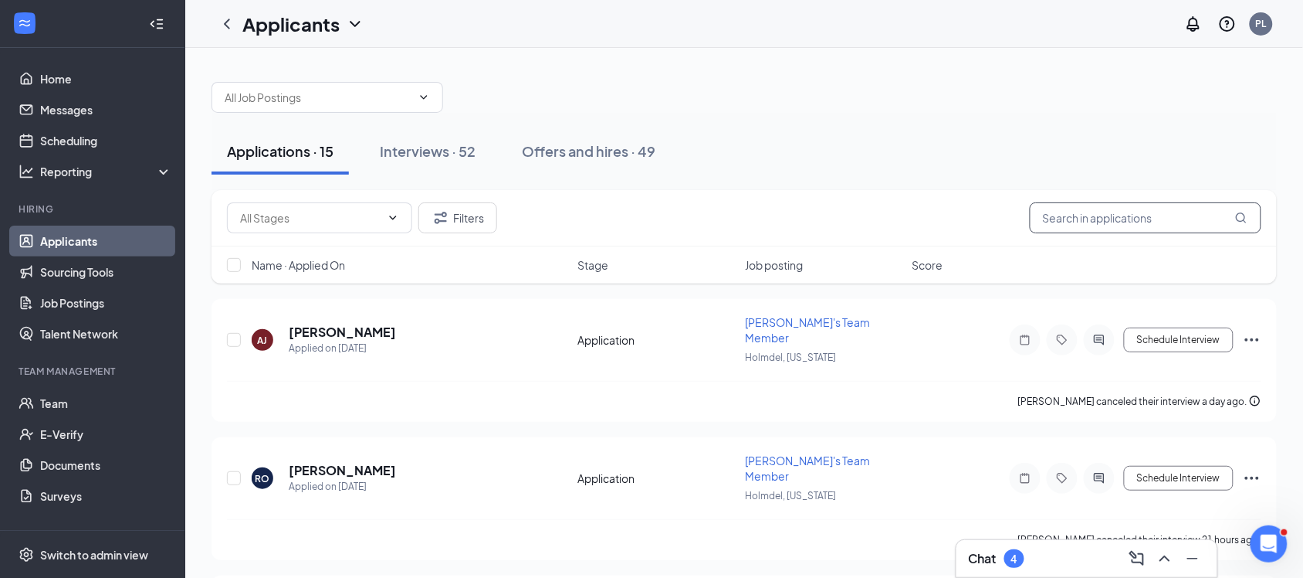
click at [1096, 222] on input "text" at bounding box center [1146, 217] width 232 height 31
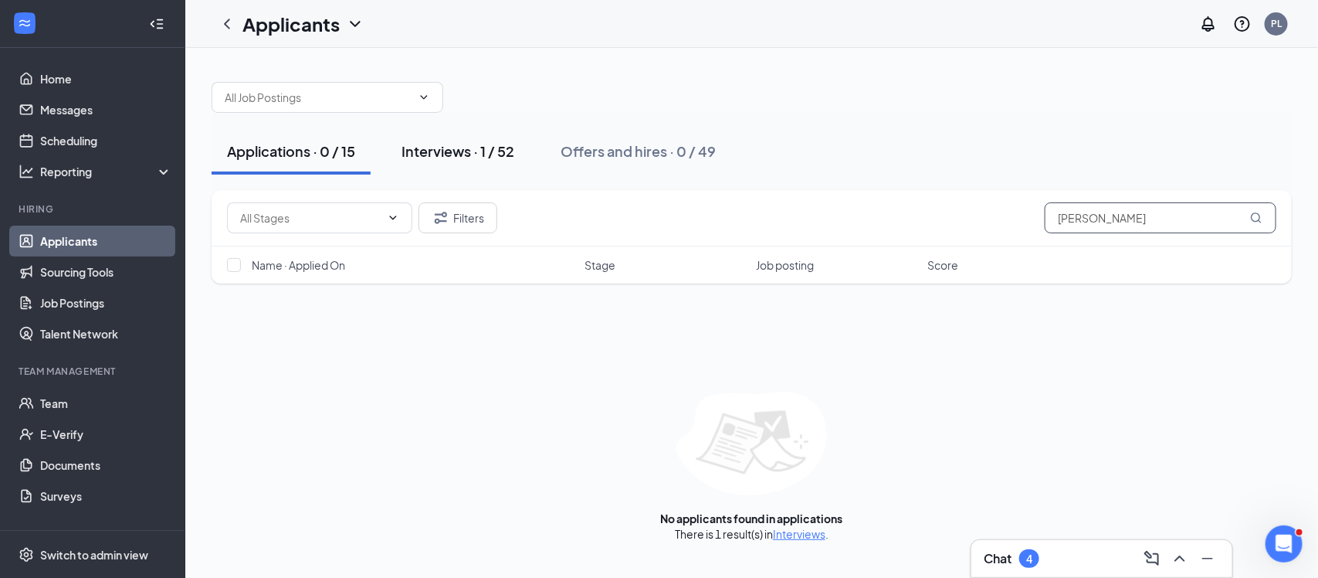
type input "[PERSON_NAME]"
click at [442, 158] on div "Interviews · 1 / 52" at bounding box center [458, 150] width 113 height 19
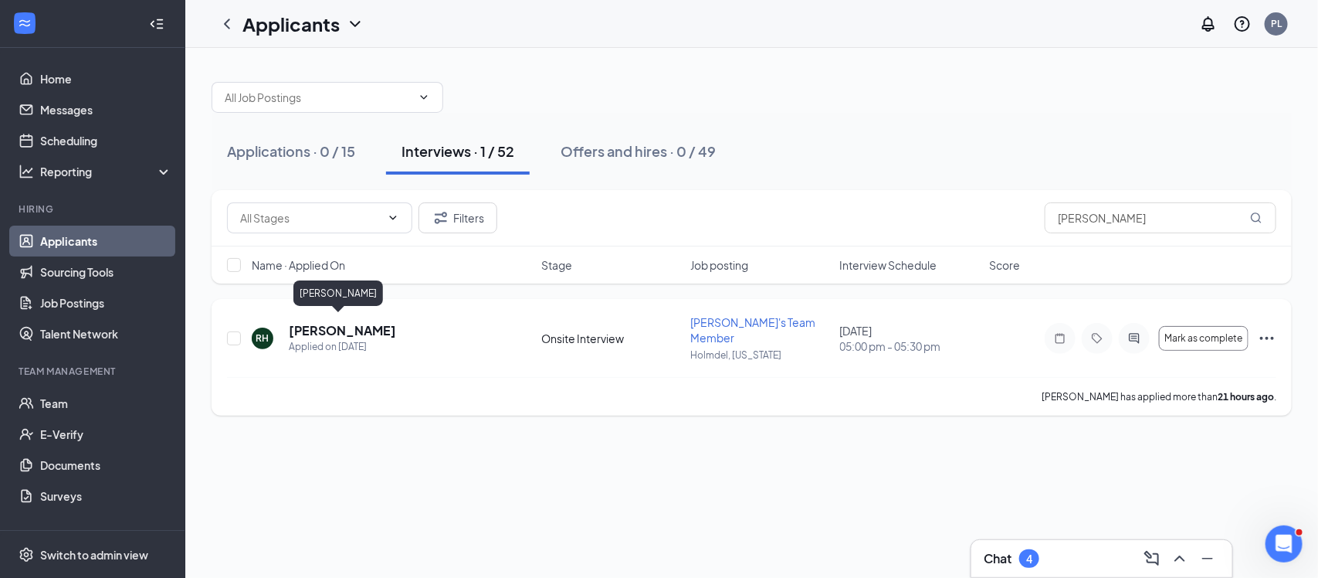
click at [324, 329] on h5 "[PERSON_NAME]" at bounding box center [342, 330] width 107 height 17
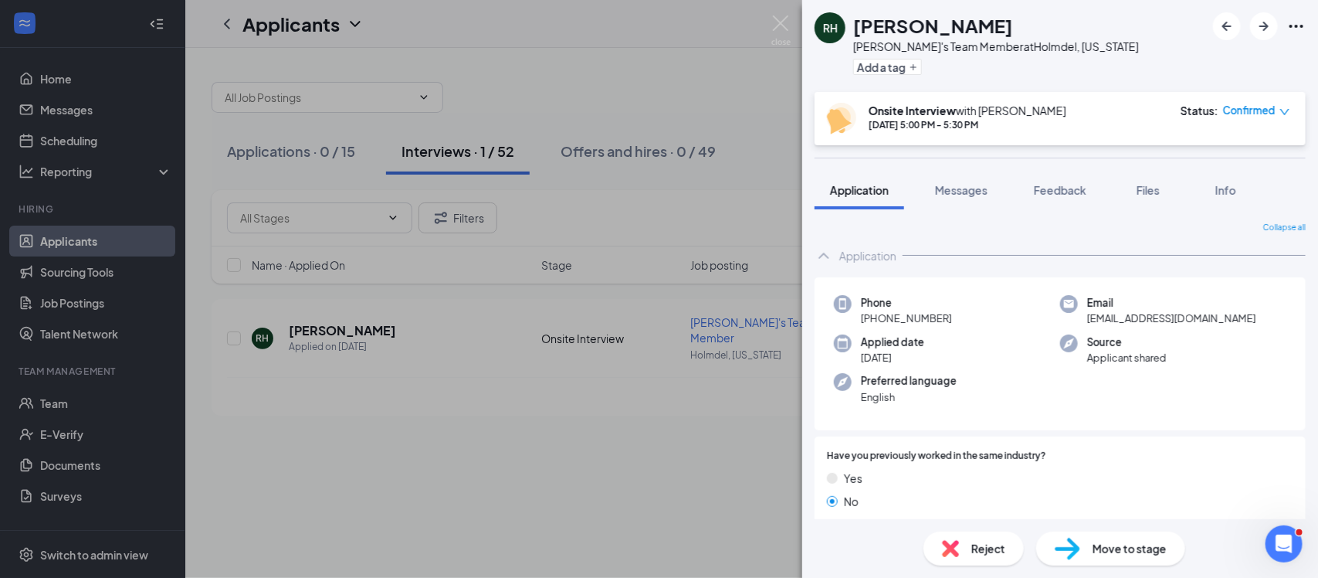
click at [691, 446] on div "RH [PERSON_NAME] [PERSON_NAME]'s Team Member at [GEOGRAPHIC_DATA], [US_STATE] A…" at bounding box center [659, 289] width 1318 height 578
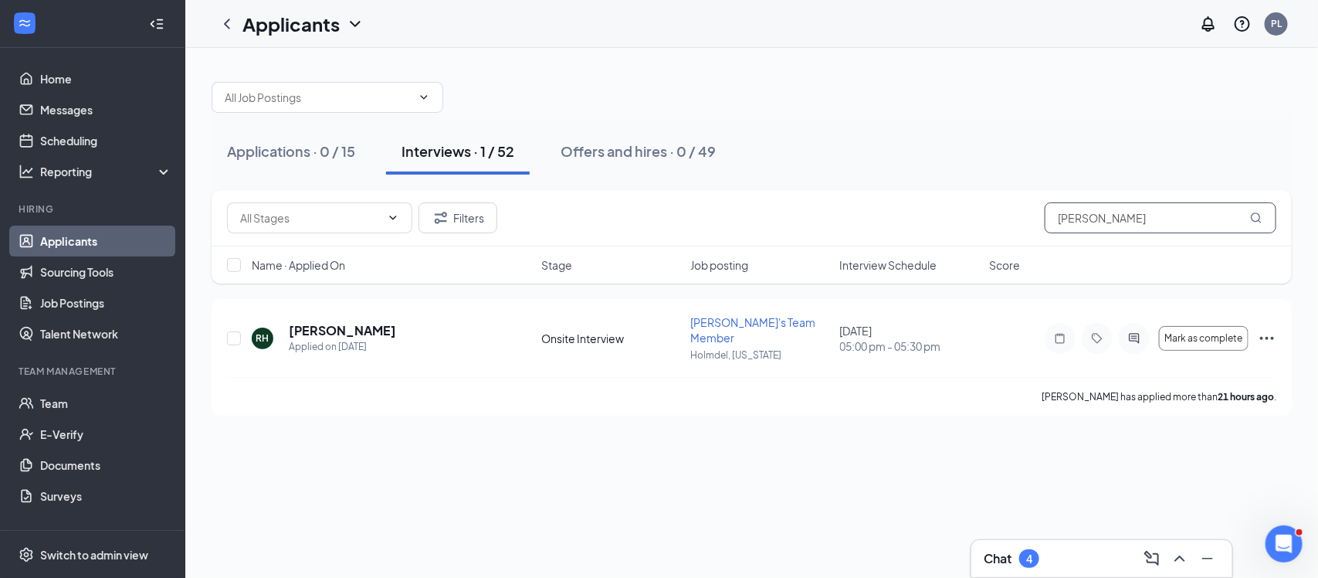
click at [1102, 228] on input "[PERSON_NAME]" at bounding box center [1161, 217] width 232 height 31
click at [345, 322] on h5 "[PERSON_NAME]" at bounding box center [342, 330] width 107 height 17
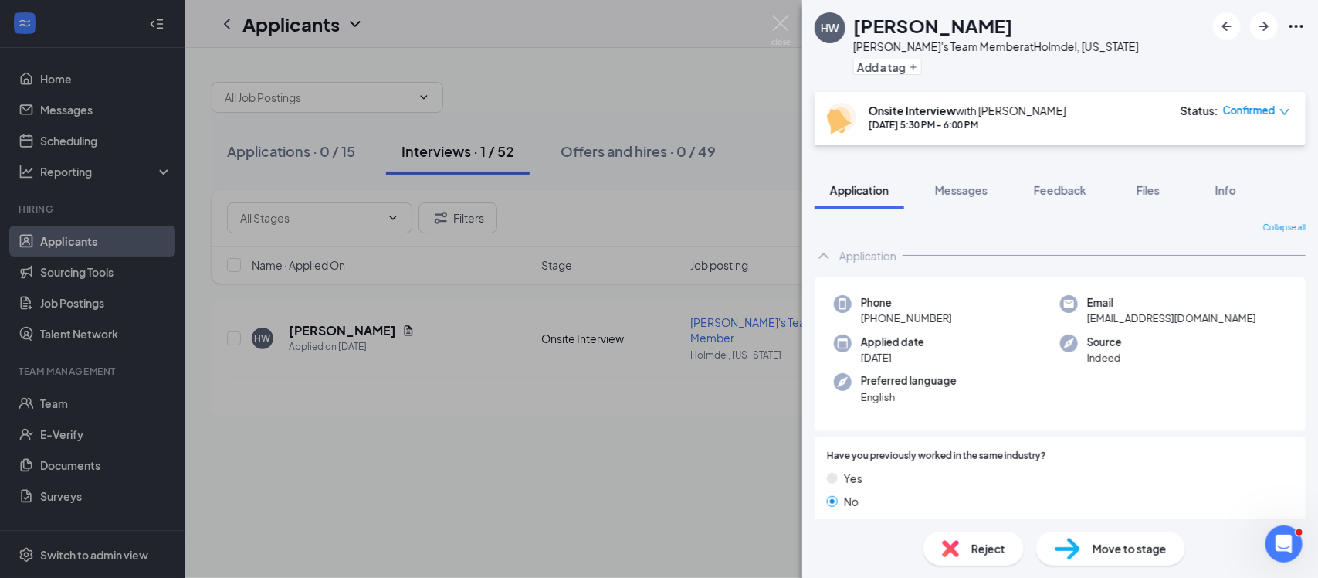
click at [412, 302] on div "HW [PERSON_NAME] [PERSON_NAME]'s Team Member at [GEOGRAPHIC_DATA], [US_STATE] A…" at bounding box center [659, 289] width 1318 height 578
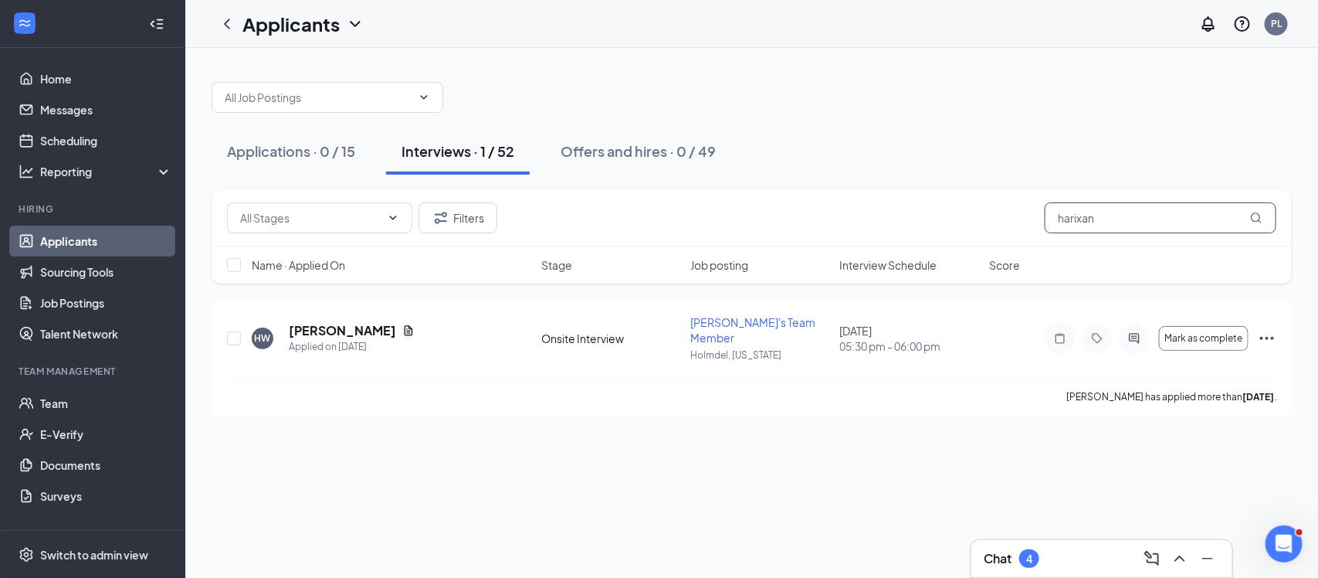
click at [1167, 225] on input "harixan" at bounding box center [1161, 217] width 232 height 31
type input "h"
type input "[PERSON_NAME]"
click at [346, 322] on h5 "[PERSON_NAME]" at bounding box center [342, 330] width 107 height 17
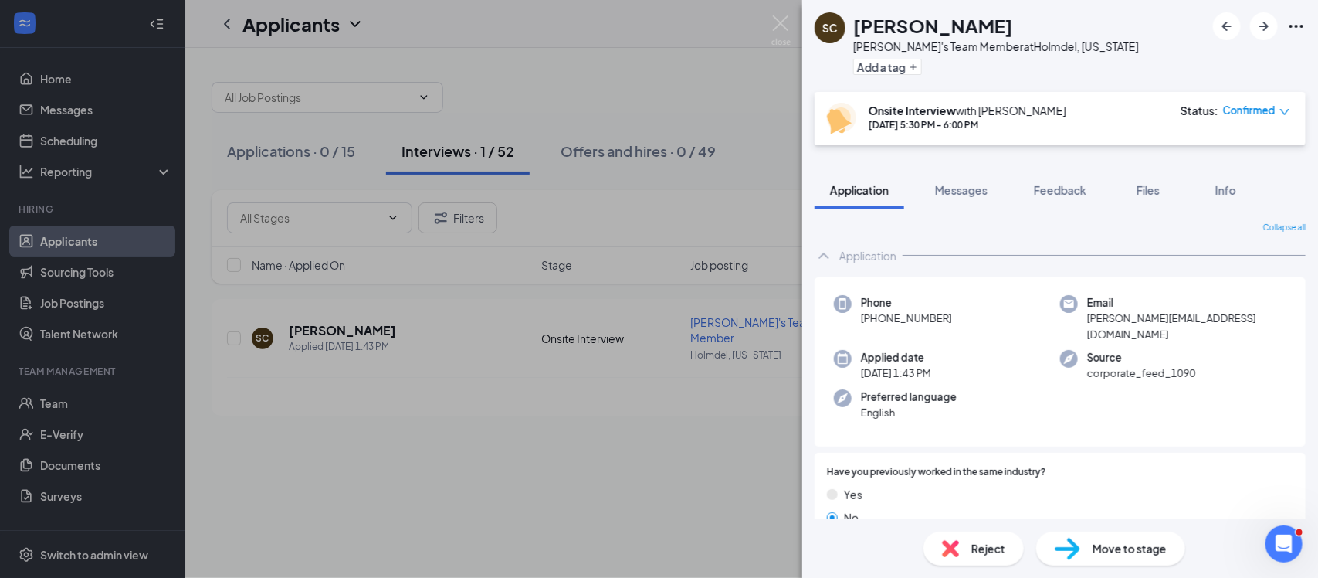
click at [747, 206] on div "SC [PERSON_NAME] [PERSON_NAME]'s Team Member at [GEOGRAPHIC_DATA], [US_STATE] A…" at bounding box center [659, 289] width 1318 height 578
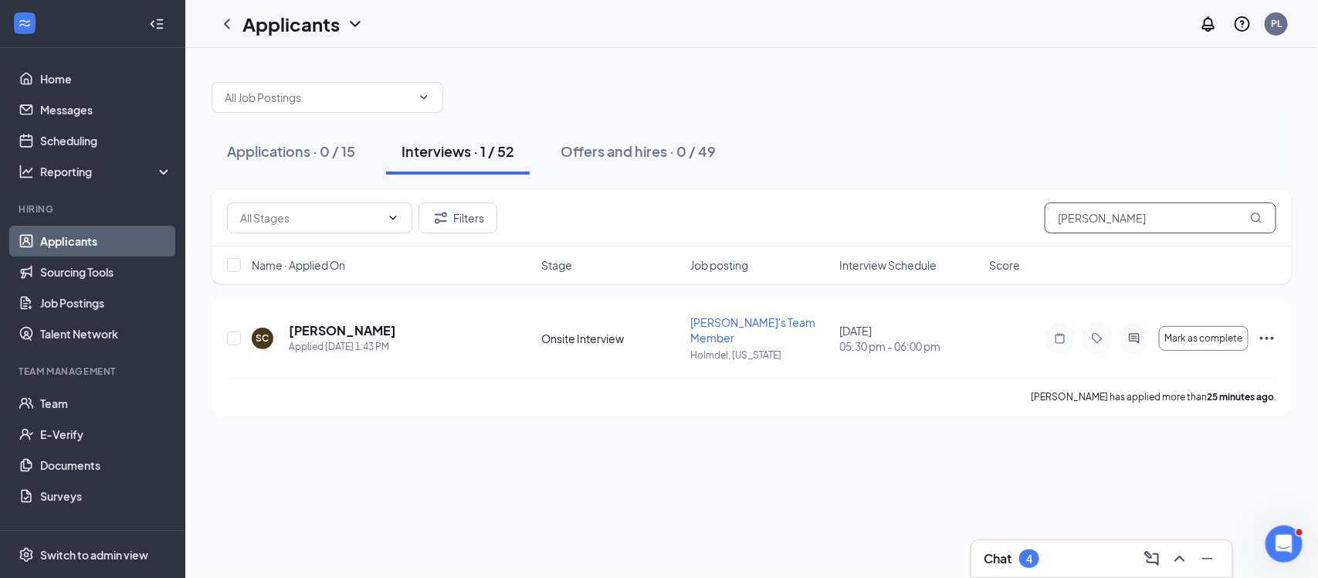
click at [1083, 218] on input "[PERSON_NAME]" at bounding box center [1161, 217] width 232 height 31
click at [348, 322] on h5 "[PERSON_NAME]" at bounding box center [342, 330] width 107 height 17
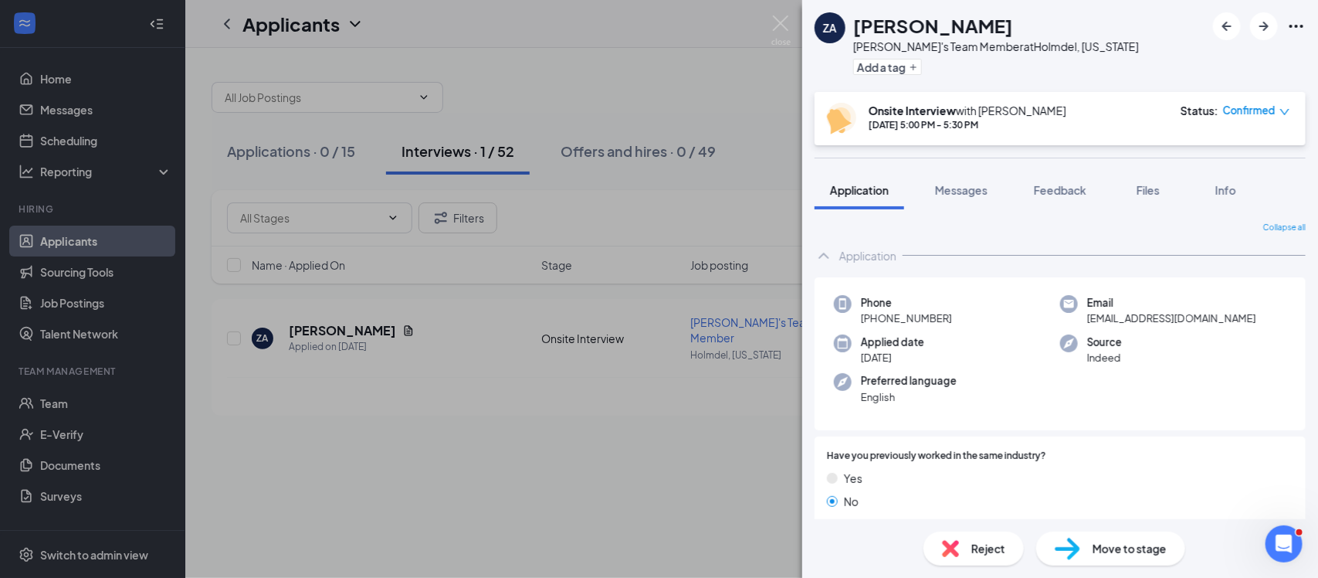
click at [646, 178] on div "ZA [PERSON_NAME] [PERSON_NAME]'s Team Member at [GEOGRAPHIC_DATA], [US_STATE] A…" at bounding box center [659, 289] width 1318 height 578
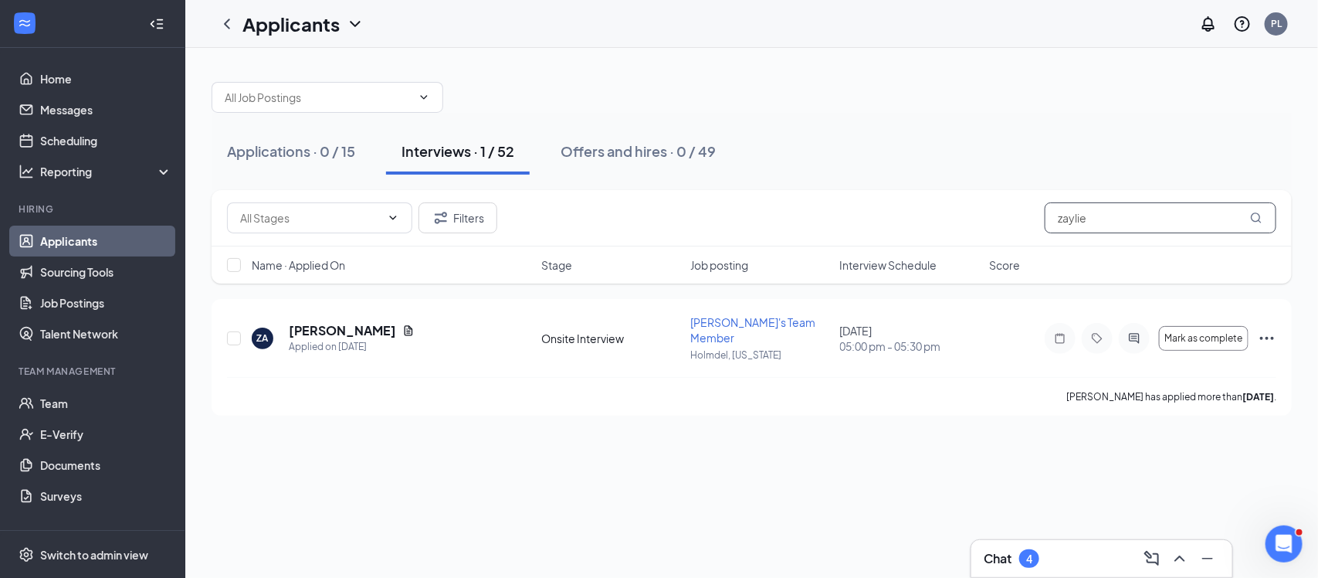
click at [1101, 205] on input "zaylie" at bounding box center [1161, 217] width 232 height 31
type input "[PERSON_NAME]"
click at [356, 322] on h5 "[PERSON_NAME]" at bounding box center [342, 330] width 107 height 17
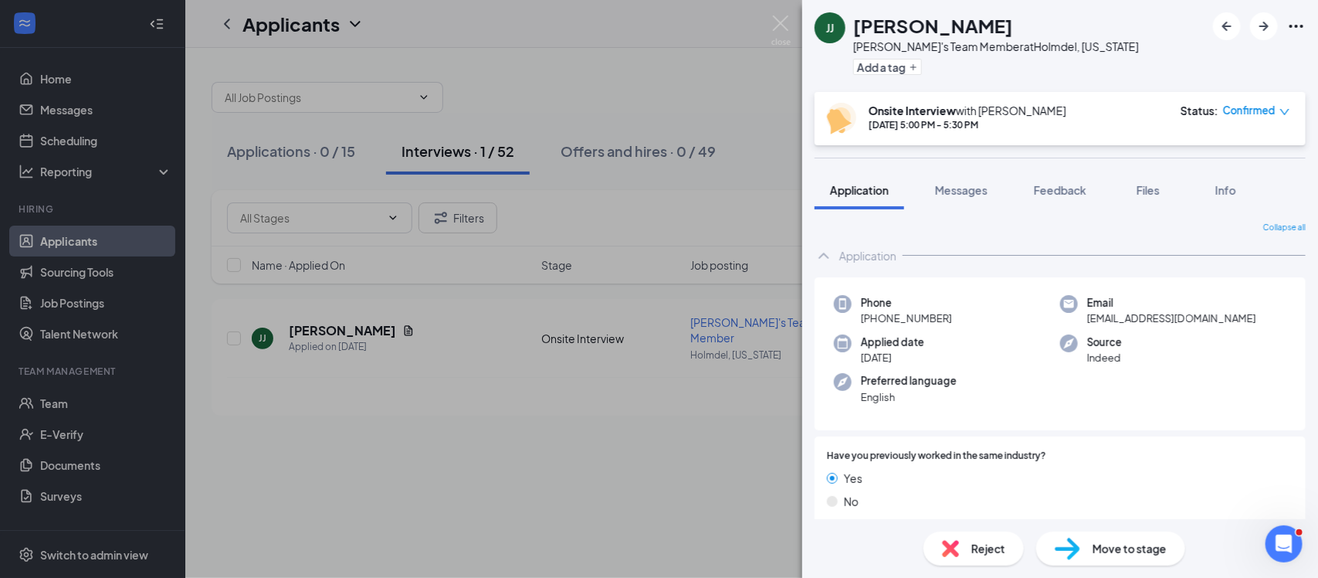
drag, startPoint x: 417, startPoint y: 310, endPoint x: 730, endPoint y: 284, distance: 314.6
drag, startPoint x: 730, startPoint y: 284, endPoint x: 737, endPoint y: 224, distance: 60.6
click at [737, 224] on div "[PERSON_NAME] [PERSON_NAME]'s Team Member at [GEOGRAPHIC_DATA], [US_STATE] Add …" at bounding box center [659, 289] width 1318 height 578
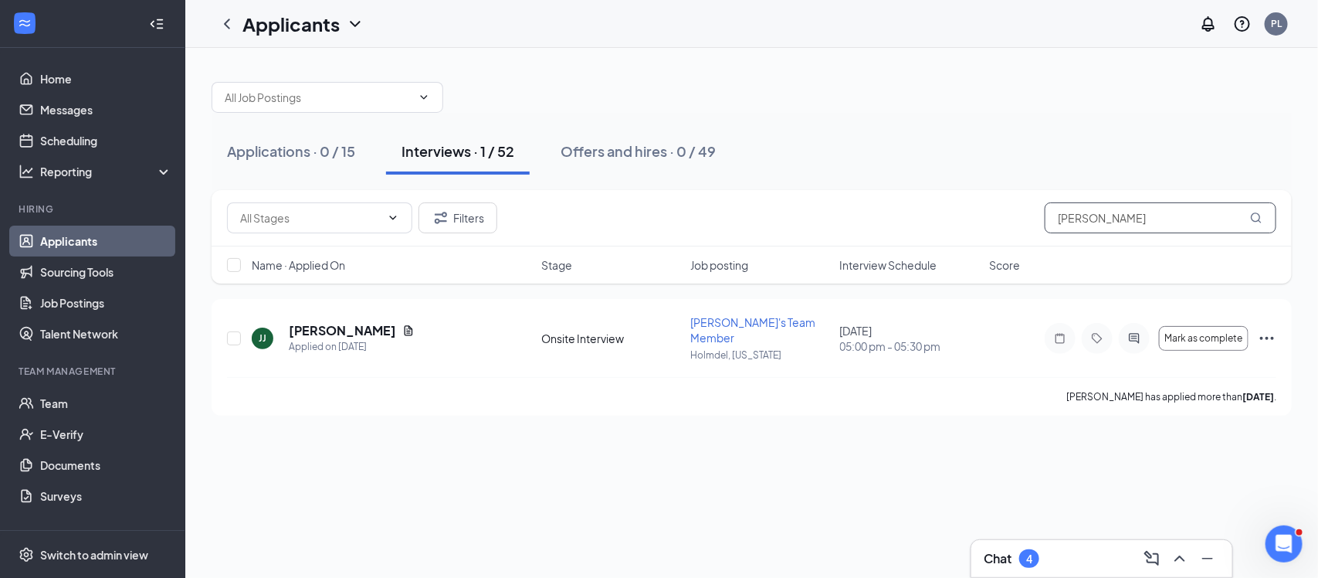
click at [1113, 212] on input "[PERSON_NAME]" at bounding box center [1161, 217] width 232 height 31
type input "[PERSON_NAME]"
click at [341, 322] on h5 "[PERSON_NAME]" at bounding box center [342, 330] width 107 height 17
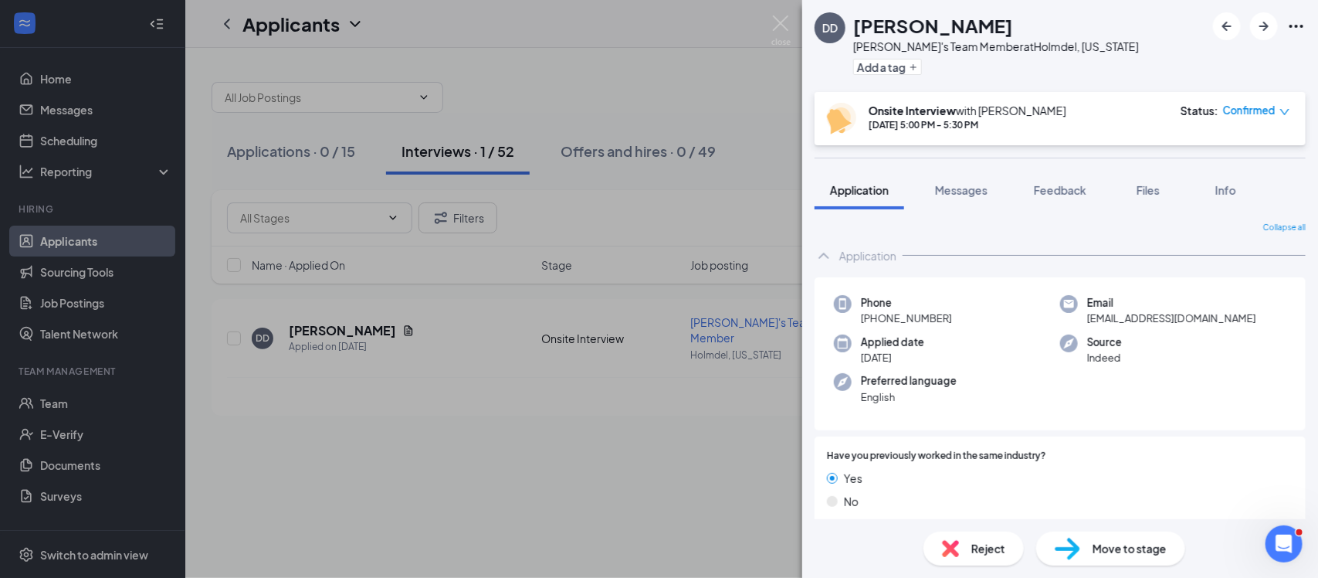
click at [375, 483] on div "DD [PERSON_NAME] [PERSON_NAME]'s Team Member at [GEOGRAPHIC_DATA], [US_STATE] A…" at bounding box center [659, 289] width 1318 height 578
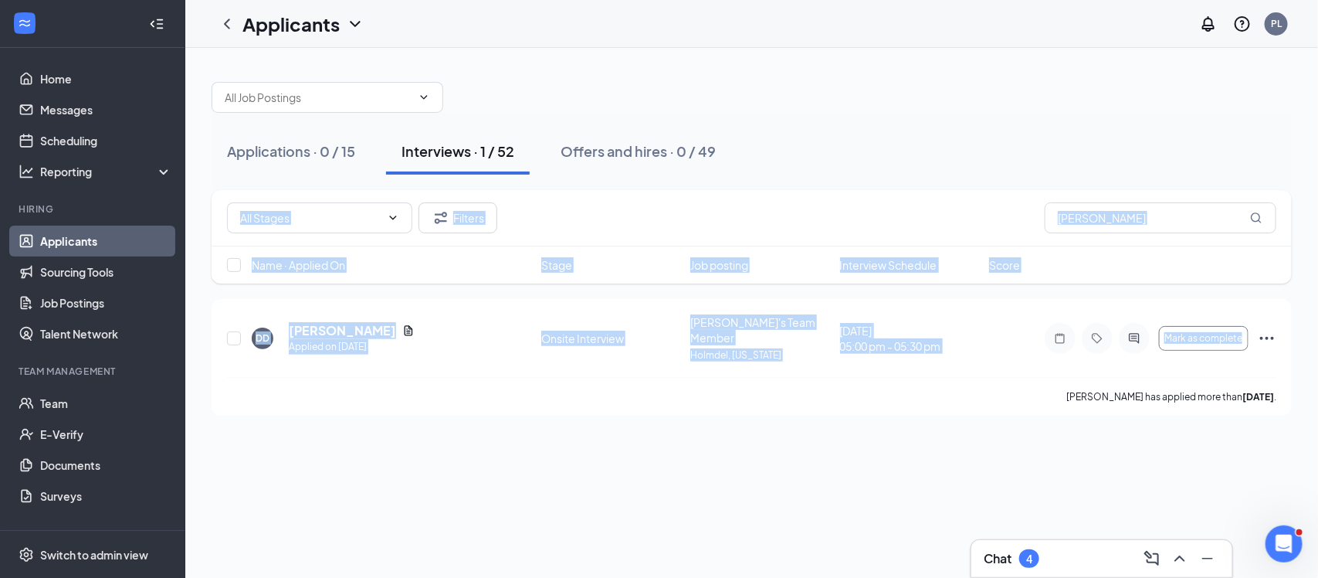
drag, startPoint x: 375, startPoint y: 483, endPoint x: 1224, endPoint y: 112, distance: 926.3
click at [1224, 112] on div "Applications · 0 / 15 Interviews · 1 / 52 Offers and hires · 0 / 49 Filters [PE…" at bounding box center [751, 313] width 1133 height 530
click at [1158, 249] on div "Name · Applied On Stage Job posting Interview Schedule Score" at bounding box center [752, 264] width 1080 height 37
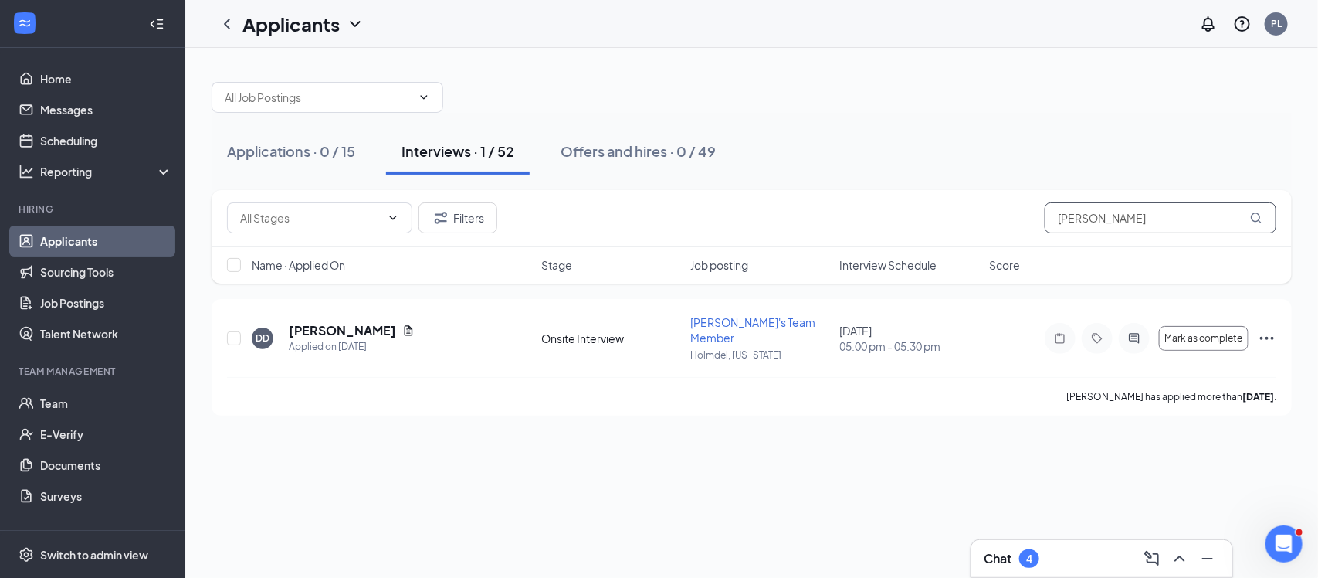
click at [1151, 232] on input "[PERSON_NAME]" at bounding box center [1161, 217] width 232 height 31
type input "nayl"
click at [341, 322] on h5 "[PERSON_NAME]" at bounding box center [342, 330] width 107 height 17
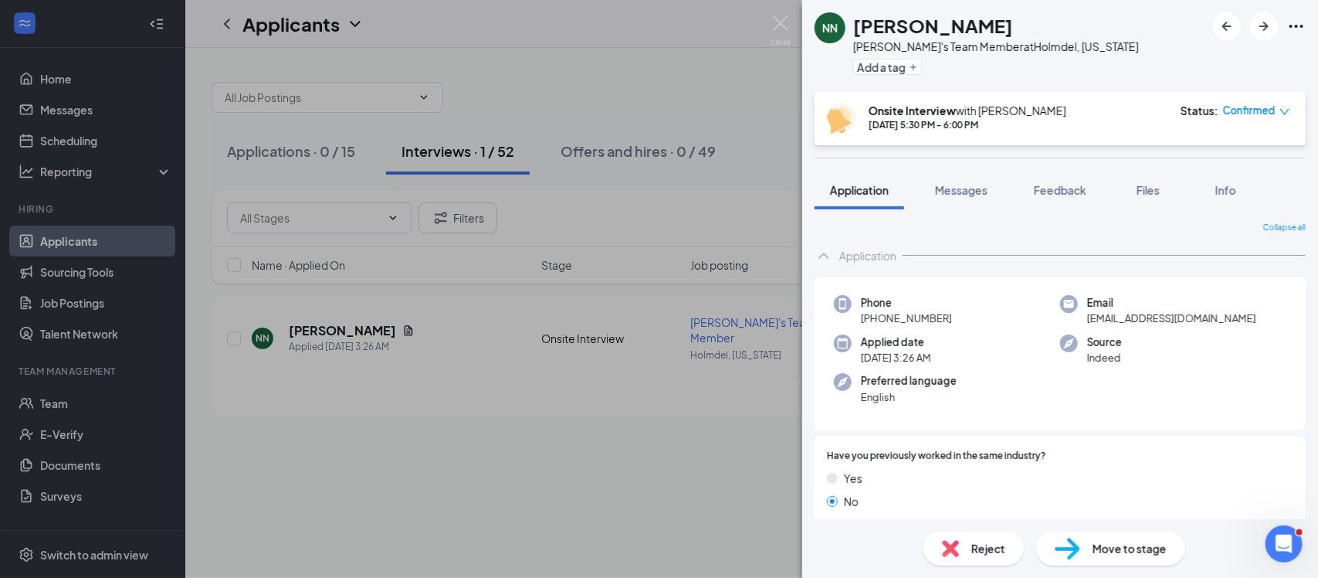
click at [575, 456] on div "[PERSON_NAME] [PERSON_NAME] [PERSON_NAME]'s Team Member at [GEOGRAPHIC_DATA], […" at bounding box center [659, 289] width 1318 height 578
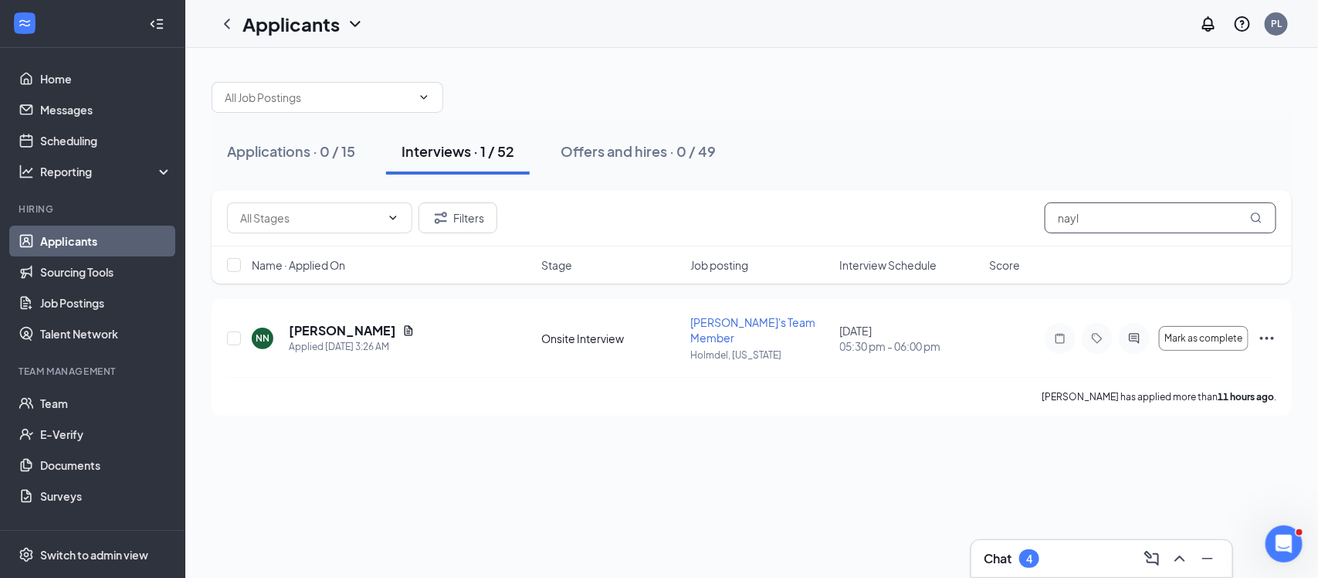
click at [1172, 214] on input "nayl" at bounding box center [1161, 217] width 232 height 31
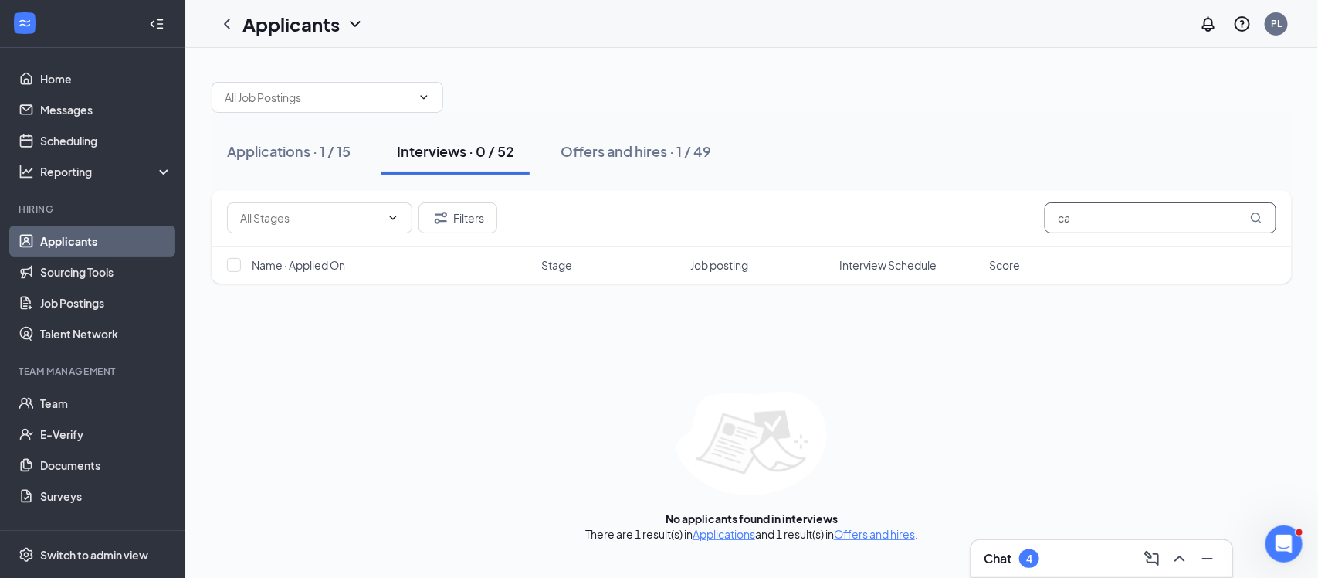
type input "c"
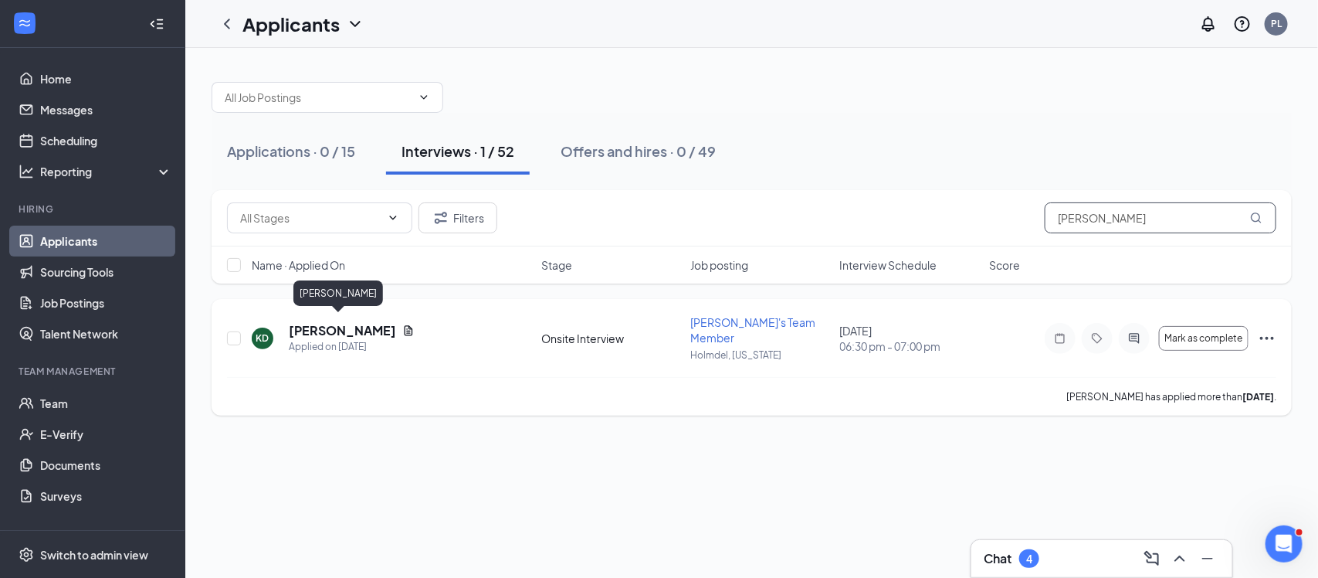
type input "[PERSON_NAME]"
click at [334, 322] on h5 "[PERSON_NAME]" at bounding box center [342, 330] width 107 height 17
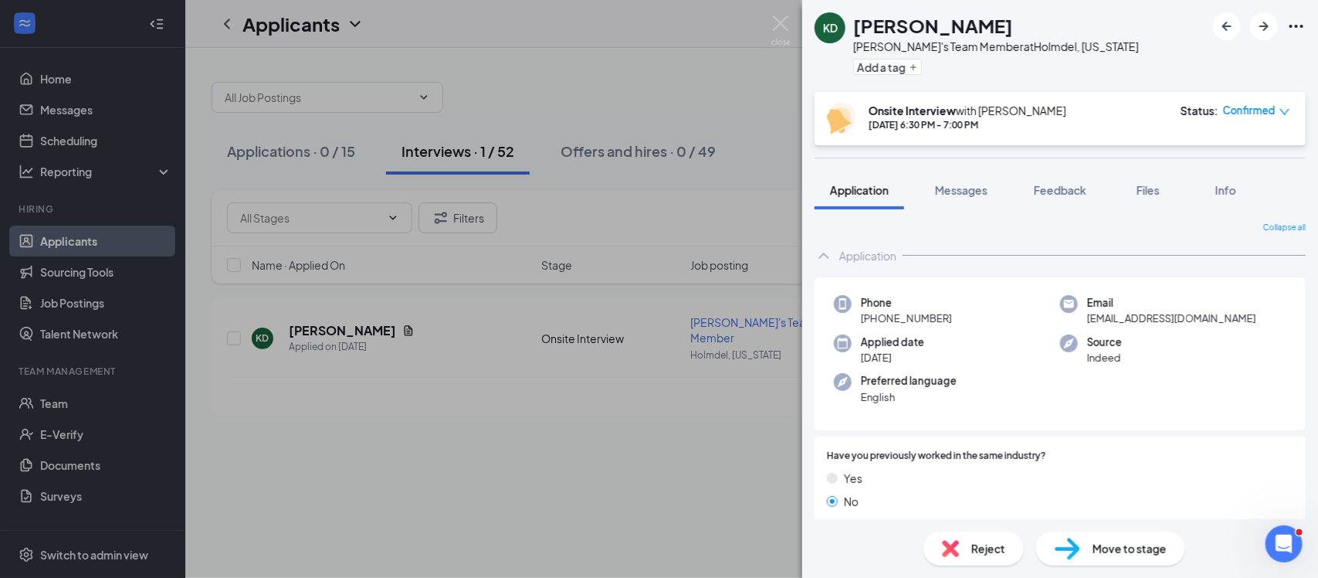
click at [727, 382] on div "KD Kaitlyn Dickie Freddy's Team Member at Holmdel, New Jersey Add a tag Onsite …" at bounding box center [659, 289] width 1318 height 578
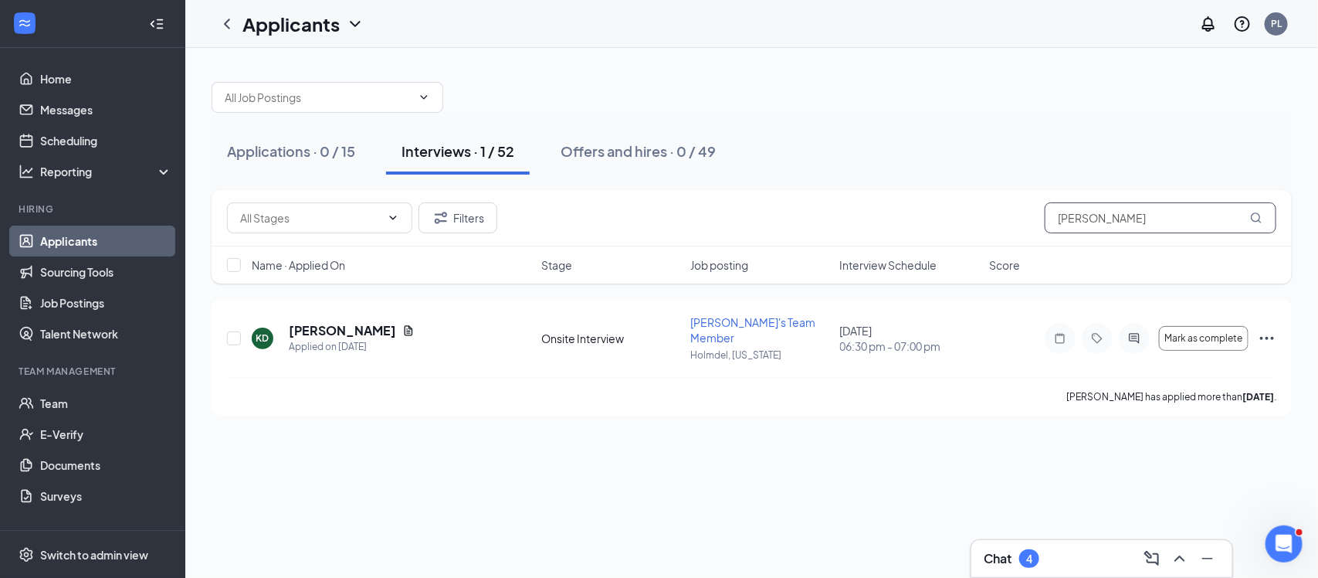
click at [1158, 202] on input "[PERSON_NAME]" at bounding box center [1161, 217] width 232 height 31
type input "james"
click at [360, 322] on h5 "[PERSON_NAME]" at bounding box center [342, 330] width 107 height 17
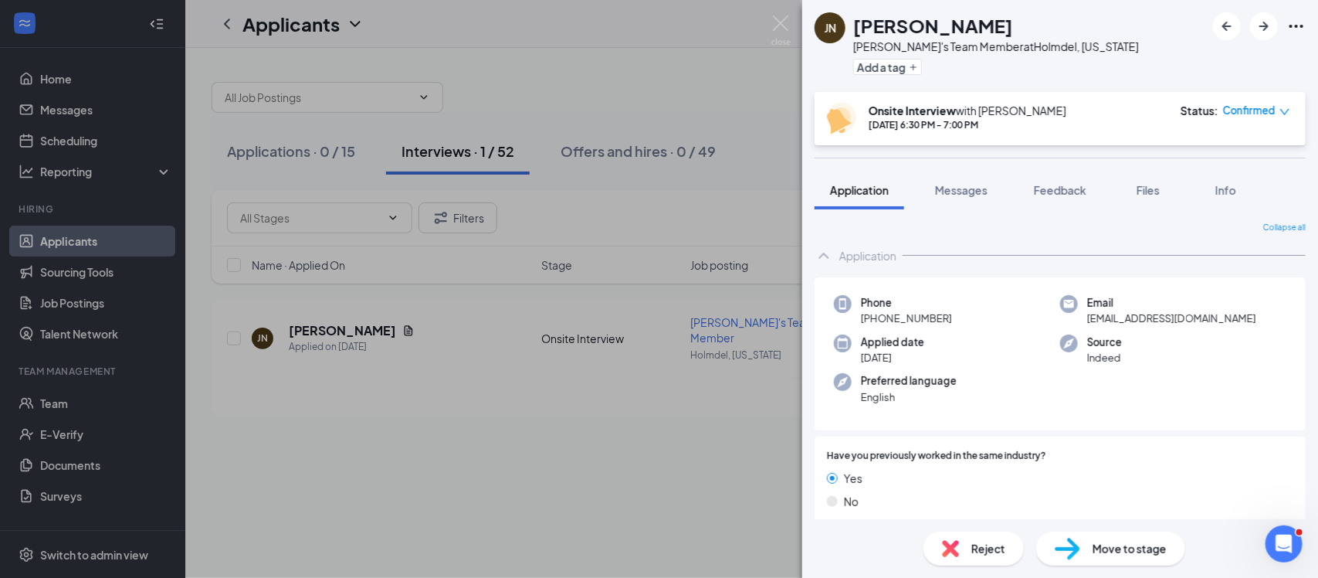
drag, startPoint x: 243, startPoint y: 207, endPoint x: 317, endPoint y: 144, distance: 96.4
click at [317, 144] on div "JN James Netterwald Freddy's Team Member at Holmdel, New Jersey Add a tag Onsit…" at bounding box center [659, 289] width 1318 height 578
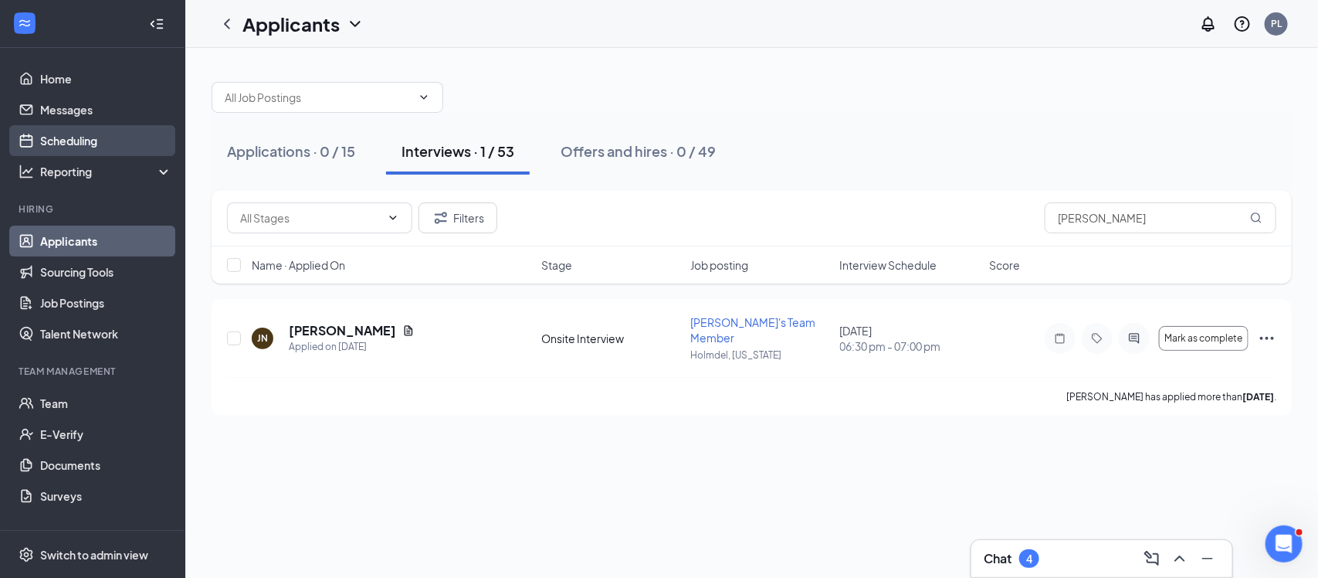
click at [64, 136] on link "Scheduling" at bounding box center [106, 140] width 132 height 31
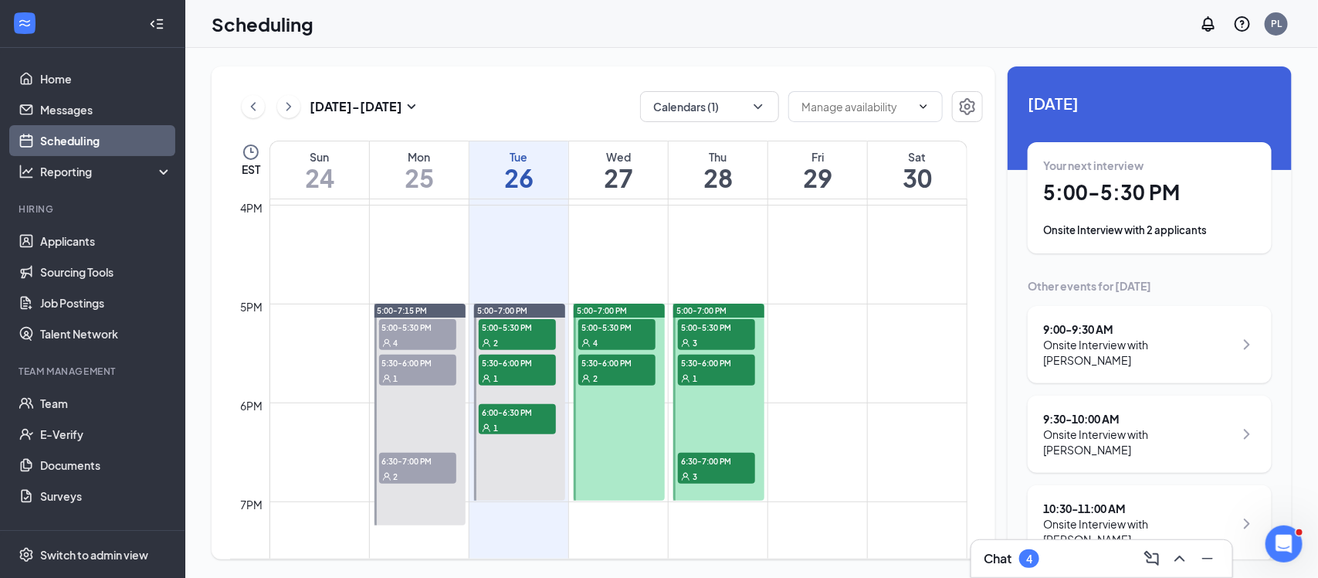
scroll to position [1578, 0]
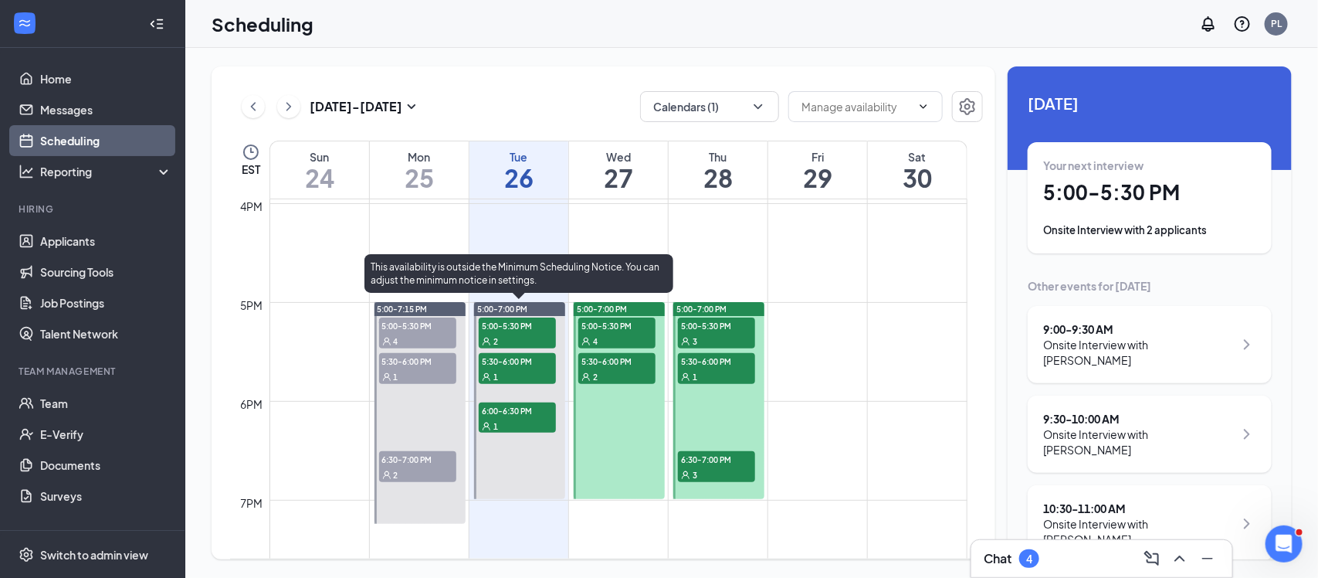
click at [514, 326] on span "5:00-5:30 PM" at bounding box center [517, 324] width 77 height 15
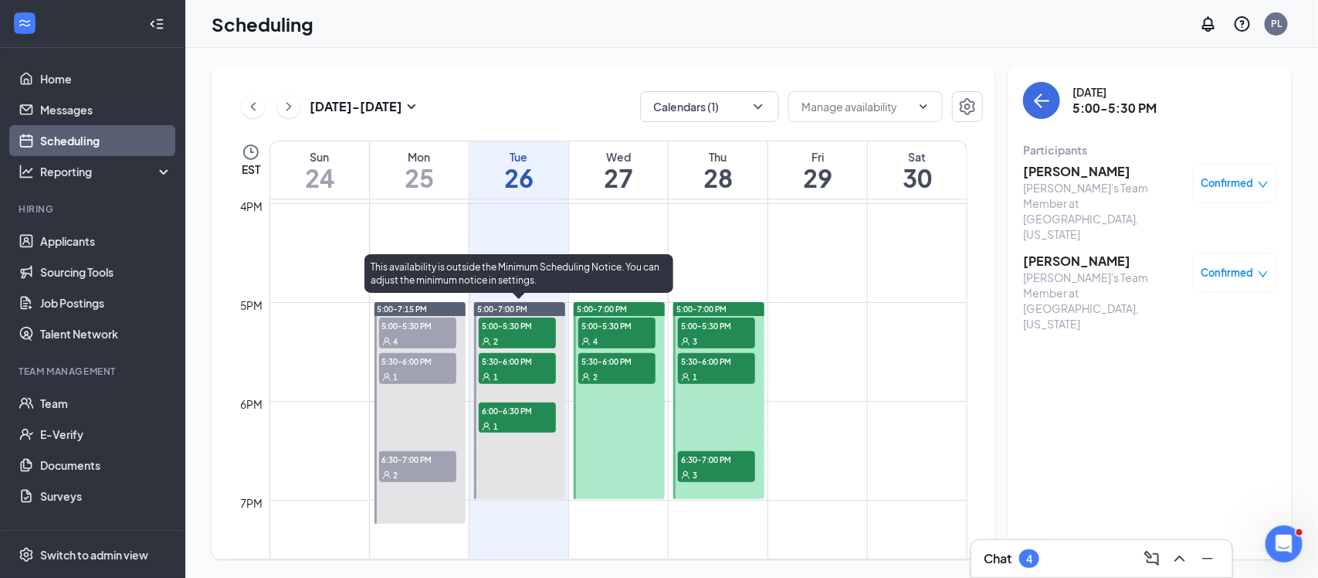
click at [526, 374] on div "1" at bounding box center [517, 375] width 77 height 15
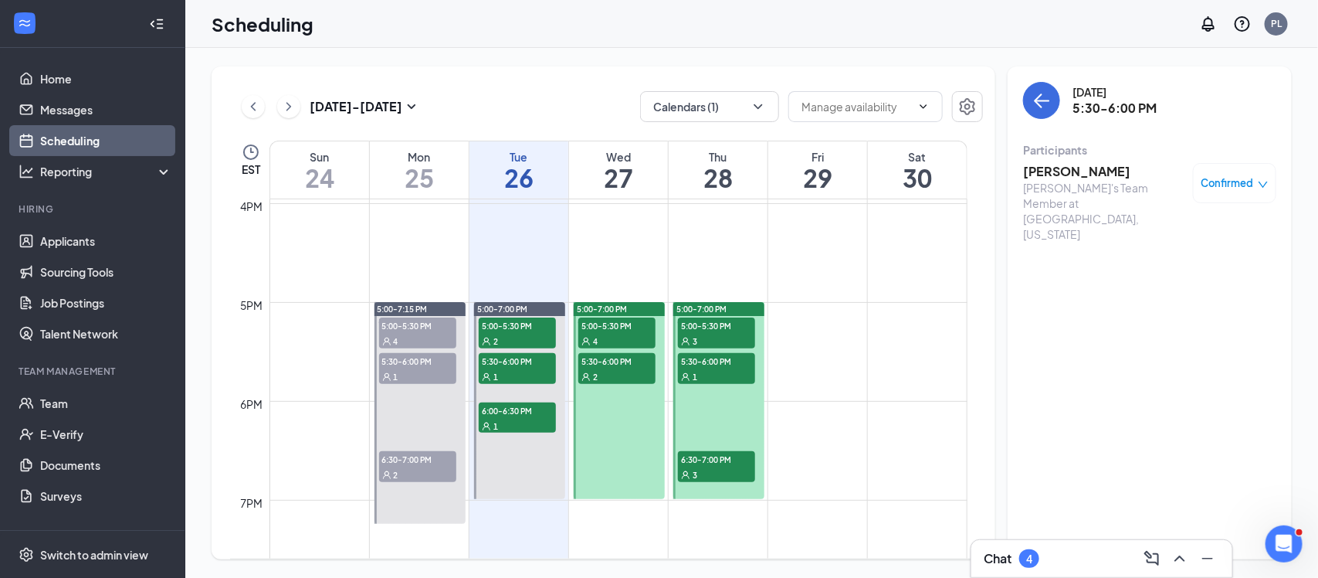
click at [1245, 189] on span "Confirmed" at bounding box center [1227, 182] width 53 height 15
click at [1071, 248] on div "Tuesday, Aug 26 5:30-6:00 PM Participants Isabella Isidro Freddy's Team Member …" at bounding box center [1150, 312] width 284 height 493
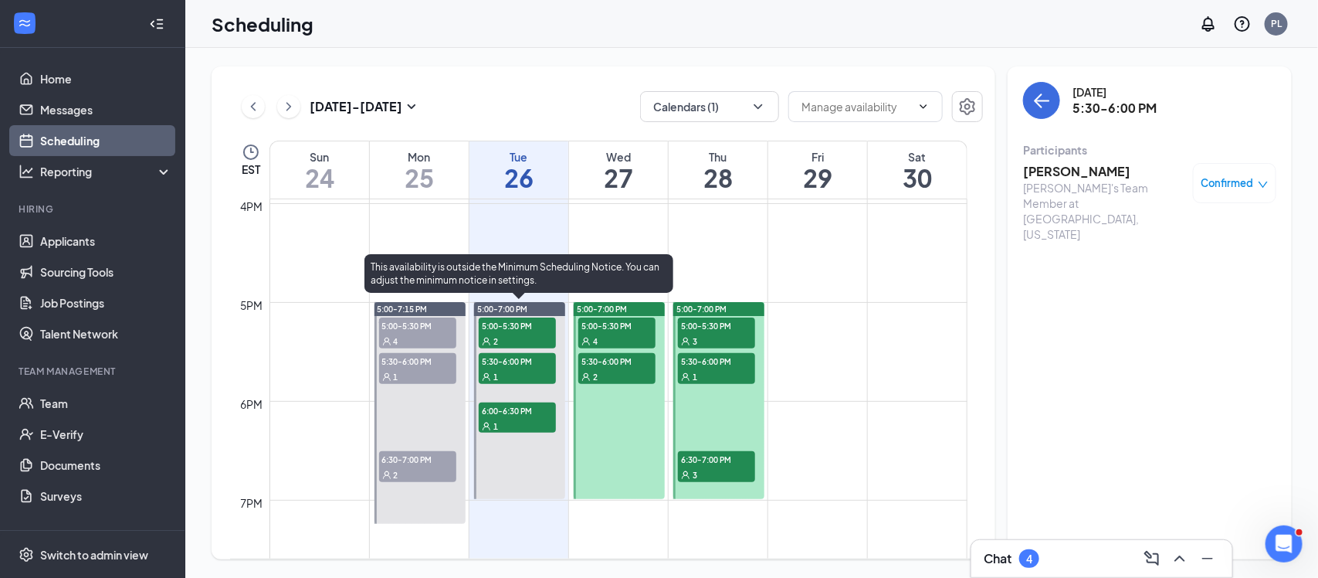
click at [518, 409] on span "6:00-6:30 PM" at bounding box center [517, 409] width 77 height 15
click at [10, 51] on ul "Home Messages Scheduling Reporting Hiring Applicants Sourcing Tools Job Posting…" at bounding box center [92, 333] width 185 height 570
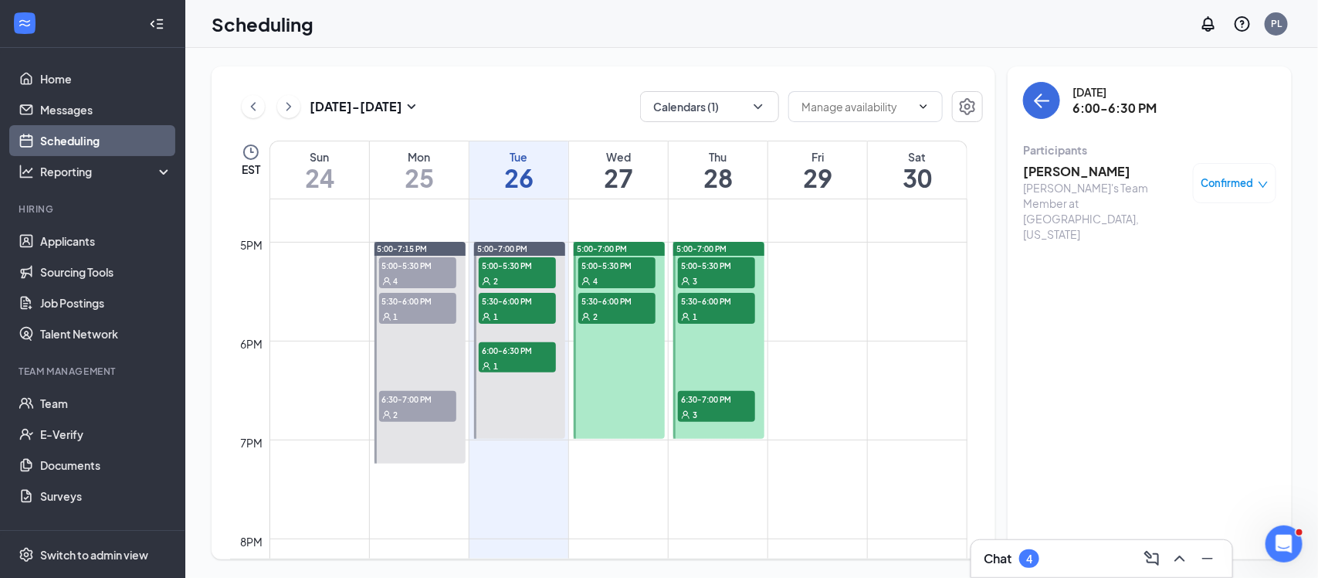
scroll to position [1638, 0]
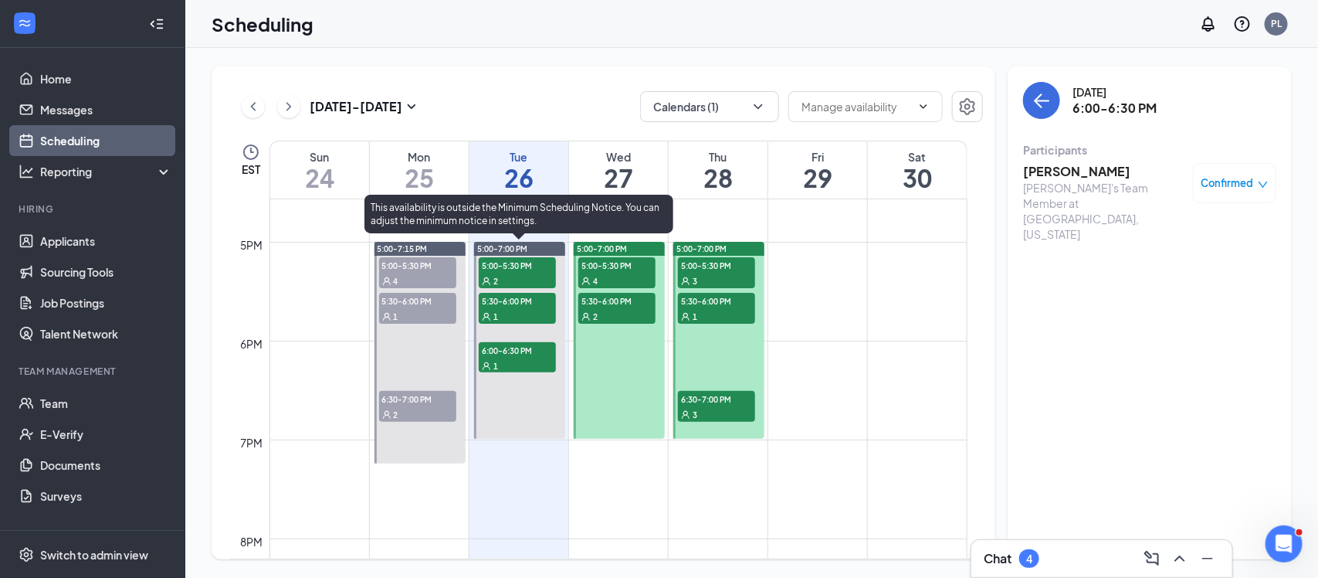
click at [523, 274] on div "2" at bounding box center [517, 280] width 77 height 15
click at [537, 313] on div "1" at bounding box center [517, 315] width 77 height 15
click at [527, 361] on div "1" at bounding box center [517, 365] width 77 height 15
click at [542, 273] on div "2" at bounding box center [517, 280] width 77 height 15
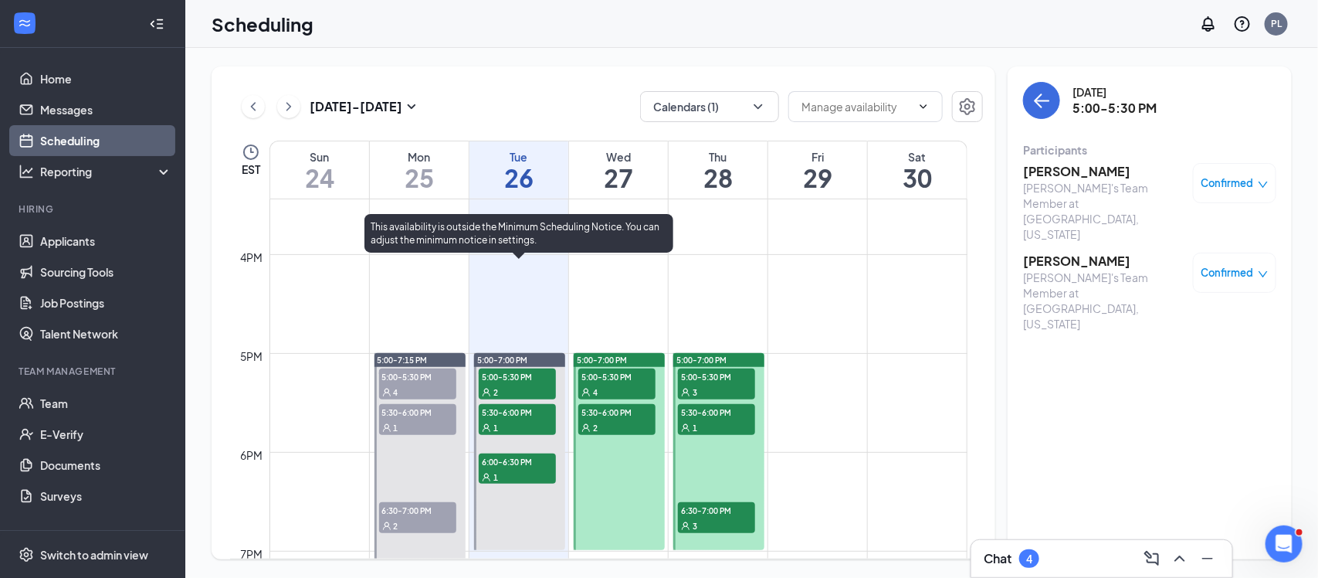
scroll to position [1527, 0]
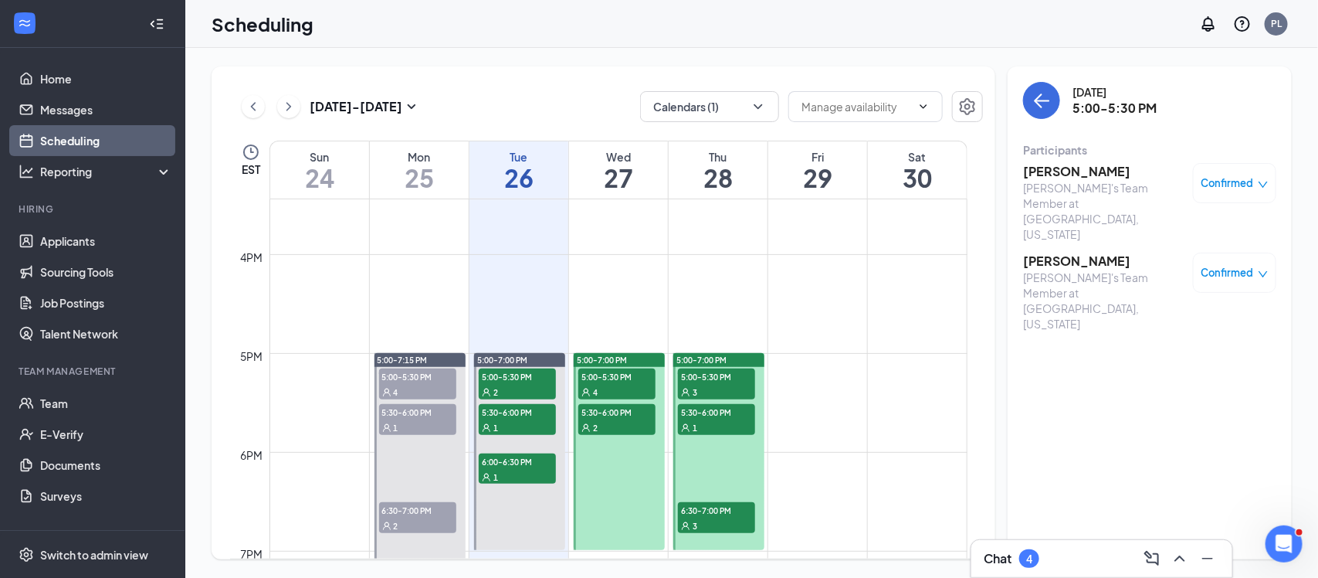
click at [616, 391] on div "4" at bounding box center [616, 391] width 77 height 15
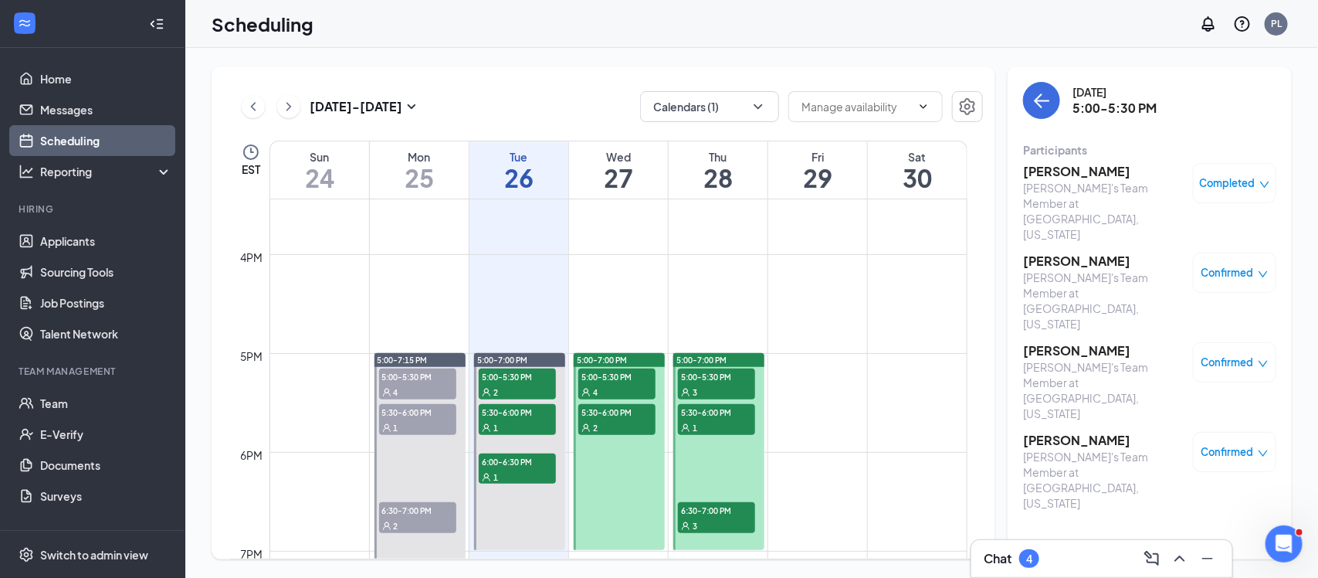
click at [625, 427] on div "2" at bounding box center [616, 426] width 77 height 15
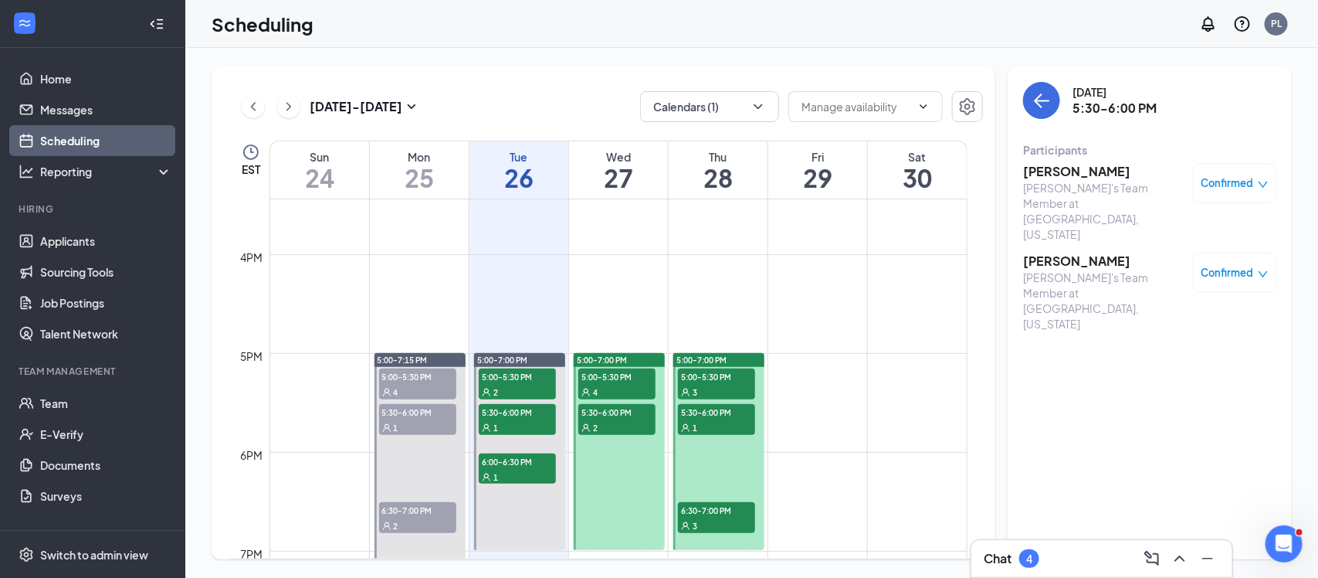
click at [615, 394] on div "4" at bounding box center [616, 391] width 77 height 15
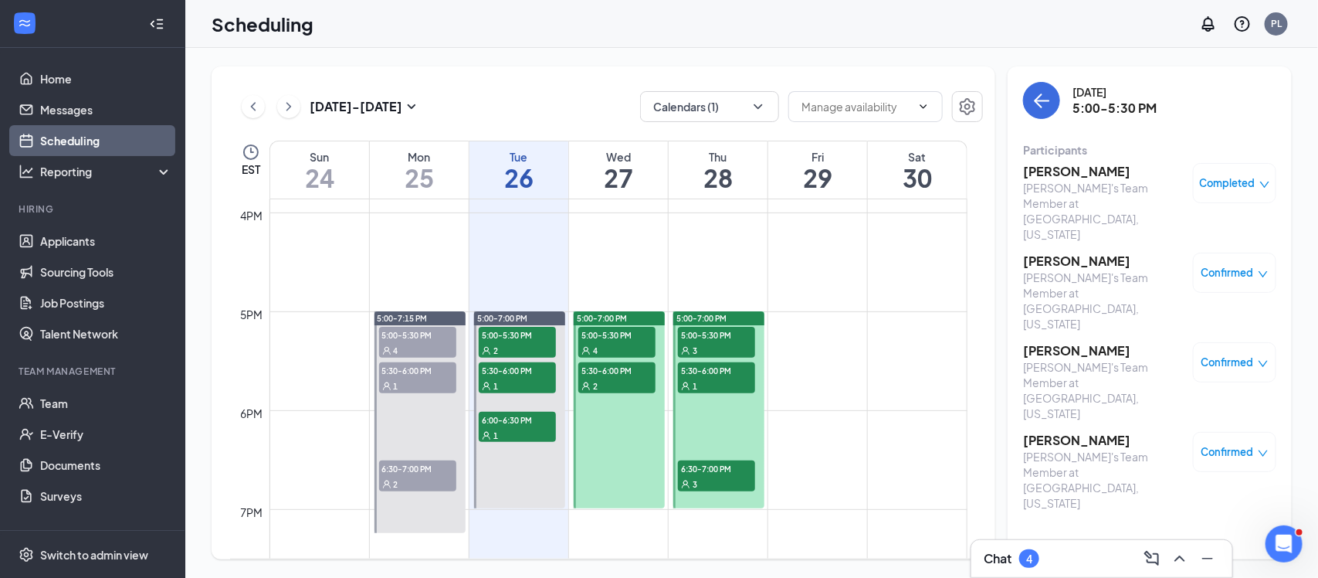
scroll to position [1569, 0]
click at [705, 459] on span "6:30-7:00 PM" at bounding box center [716, 466] width 77 height 15
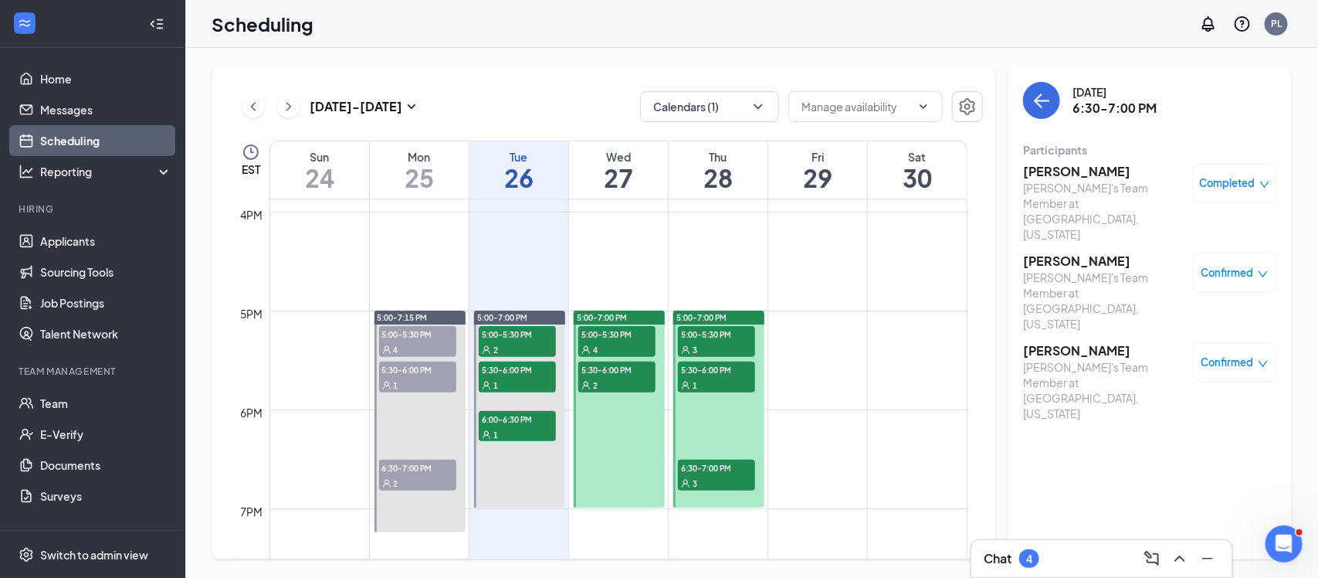
click at [718, 378] on div "1" at bounding box center [716, 384] width 77 height 15
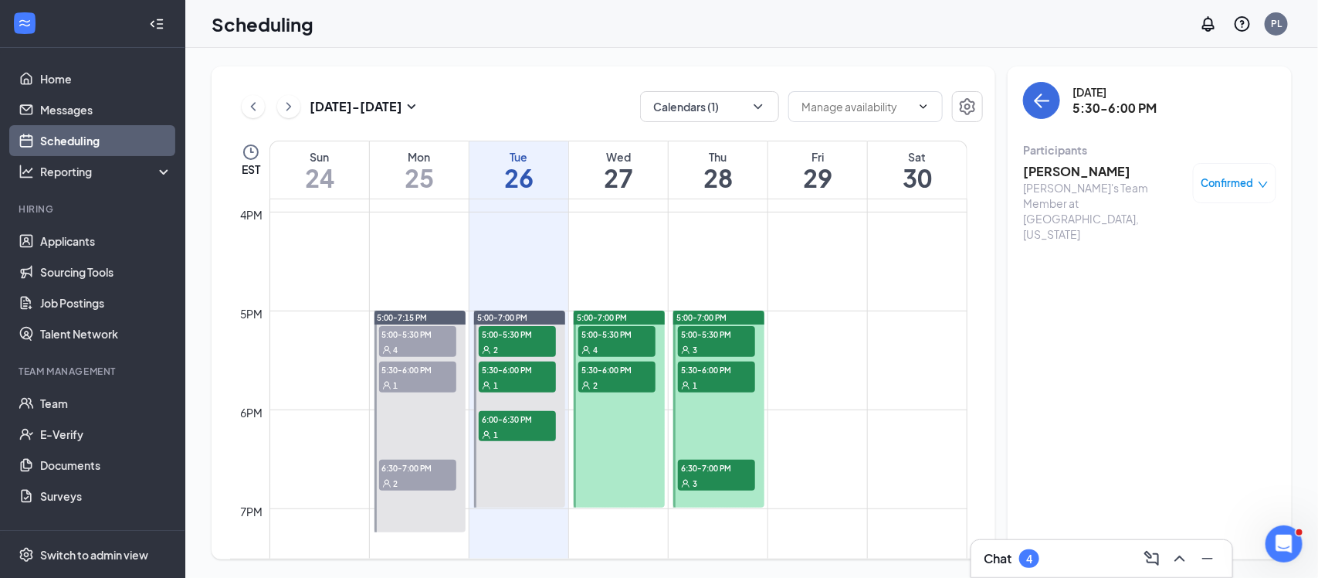
click at [730, 337] on span "5:00-5:30 PM" at bounding box center [716, 333] width 77 height 15
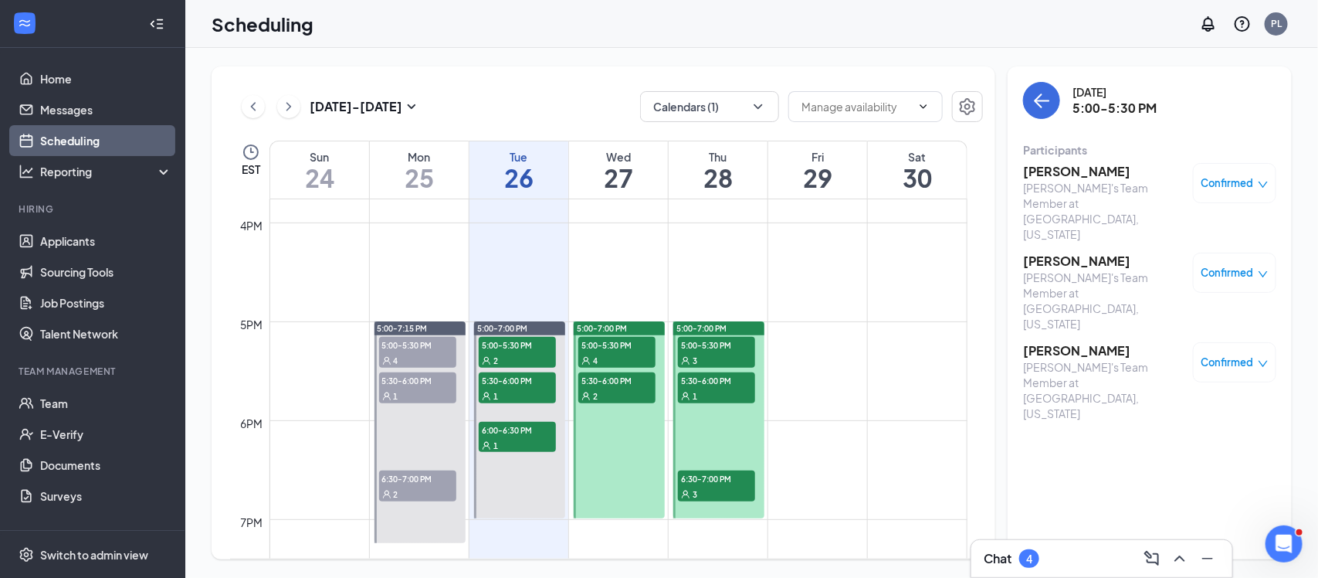
scroll to position [1560, 0]
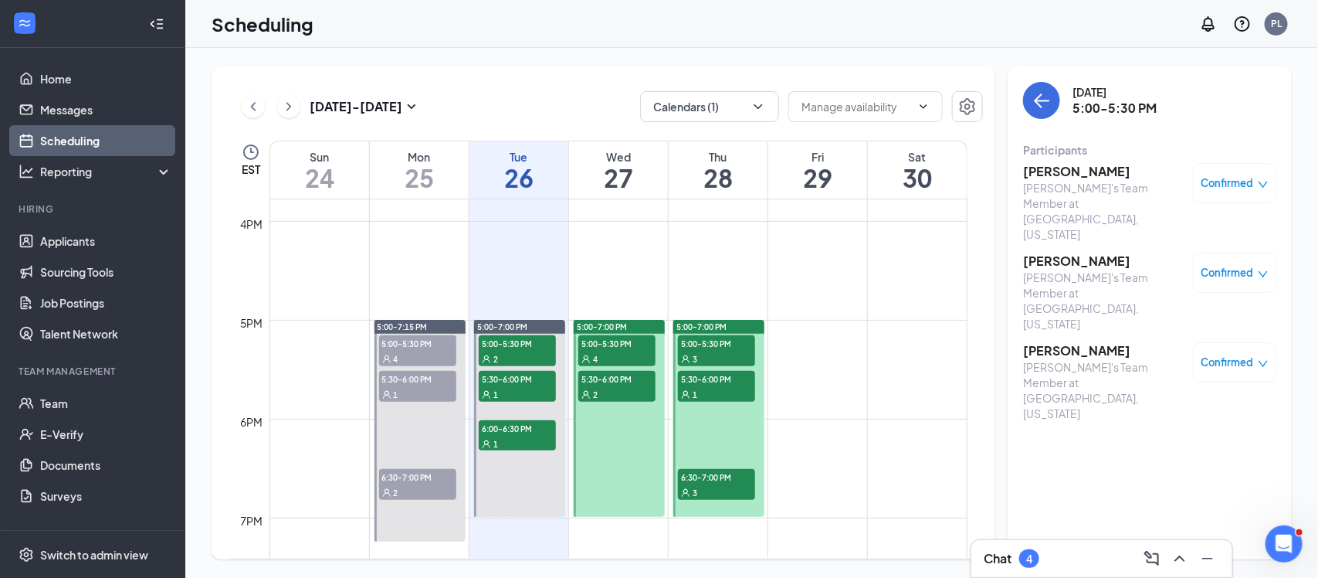
click at [724, 351] on div "3" at bounding box center [716, 358] width 77 height 15
click at [717, 388] on div "1" at bounding box center [716, 393] width 77 height 15
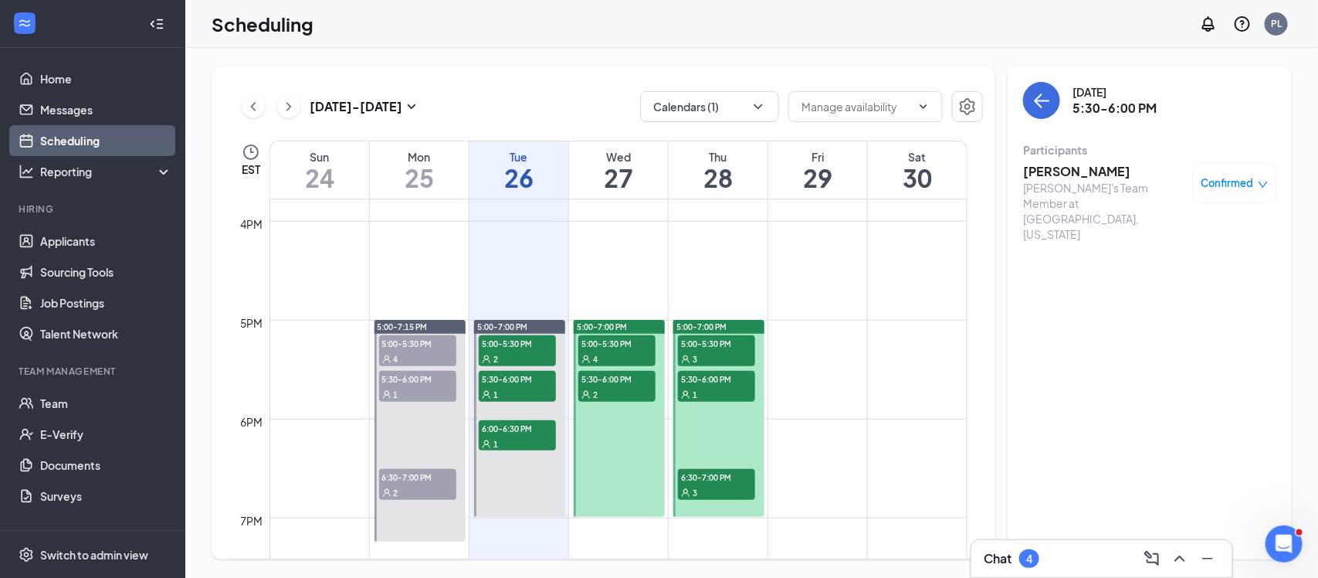
click at [700, 492] on div "3" at bounding box center [716, 491] width 77 height 15
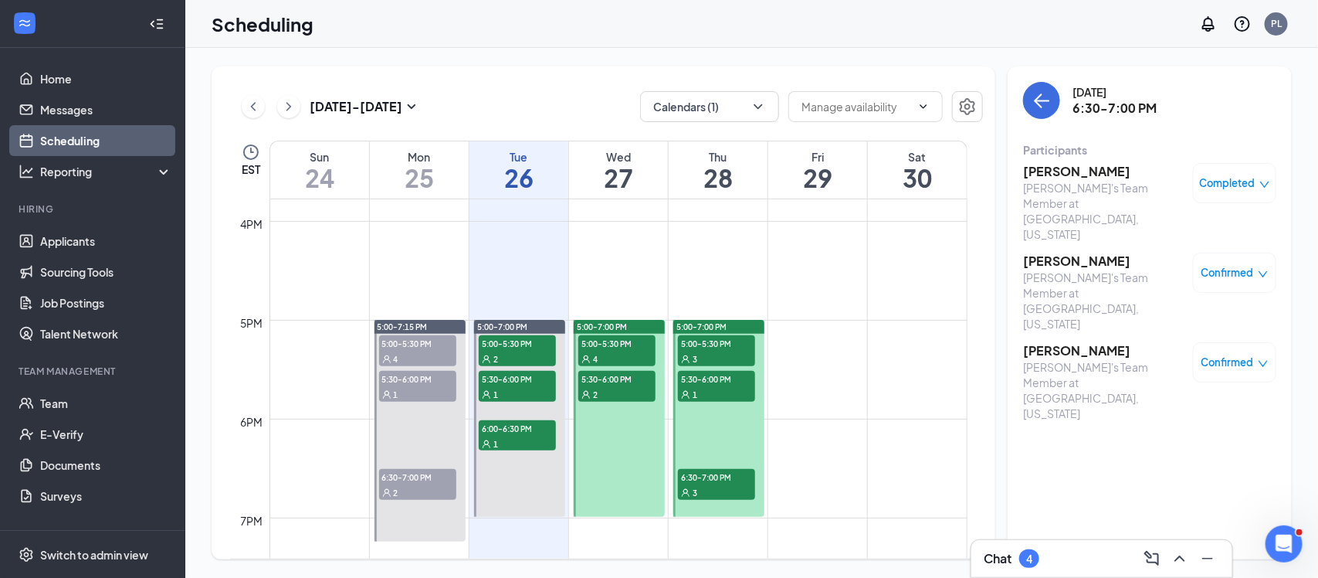
click at [1267, 184] on icon "down" at bounding box center [1264, 184] width 9 height 6
click at [1185, 280] on span "Cancel" at bounding box center [1168, 279] width 36 height 17
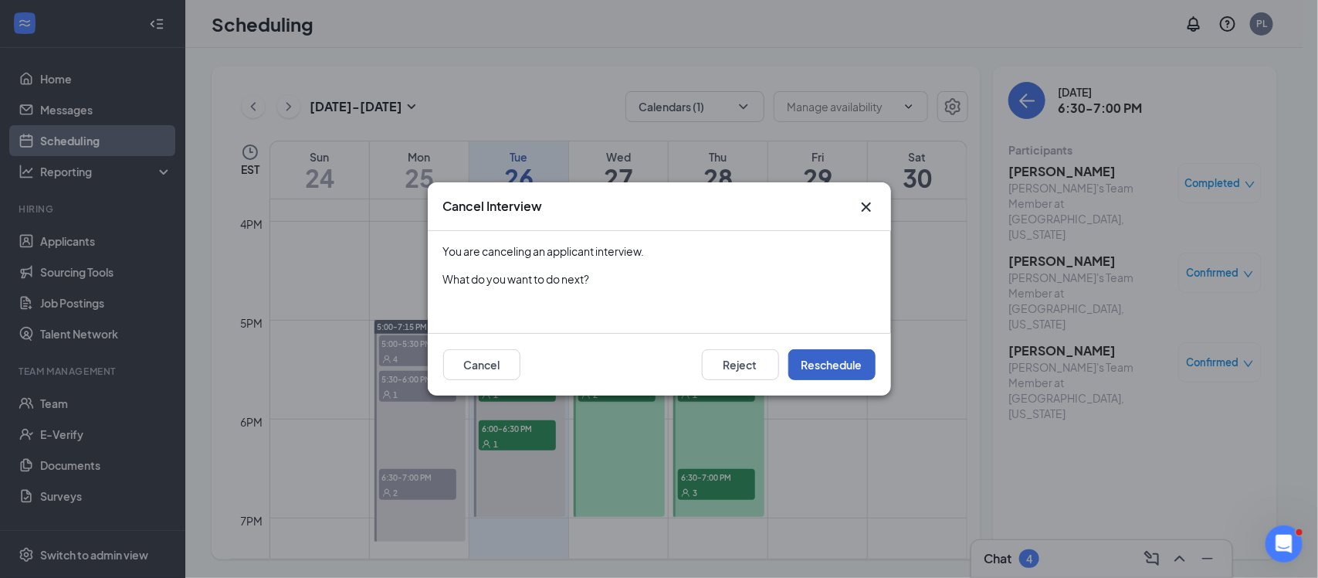
click at [852, 361] on button "Reschedule" at bounding box center [831, 364] width 87 height 31
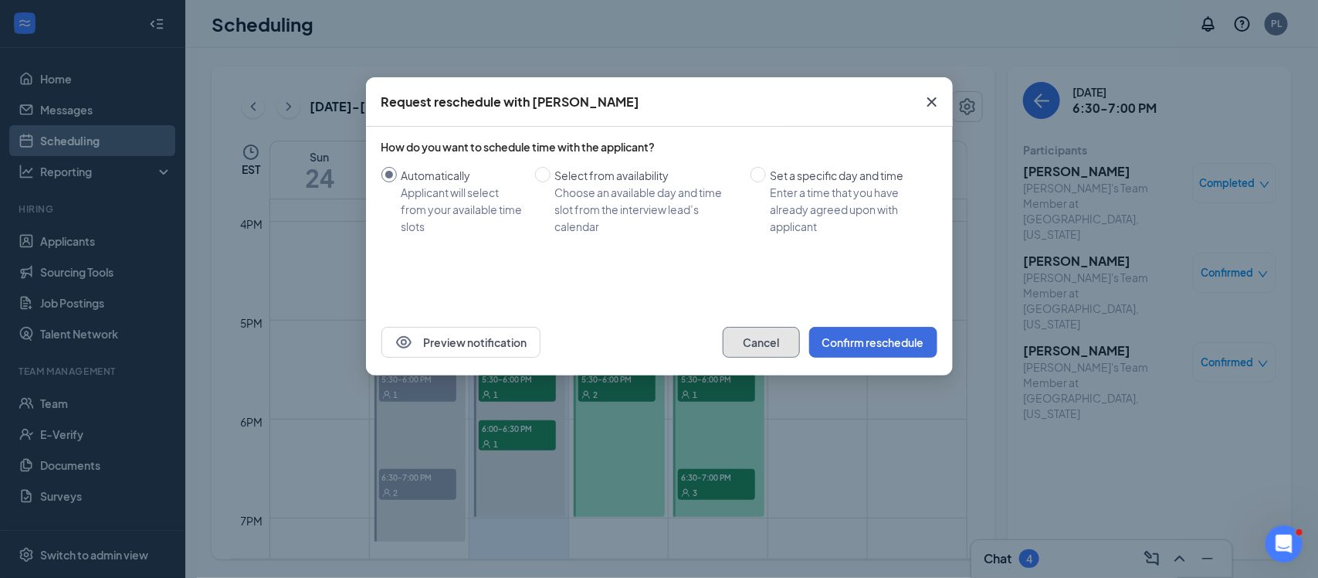
click at [781, 347] on button "Cancel" at bounding box center [761, 342] width 77 height 31
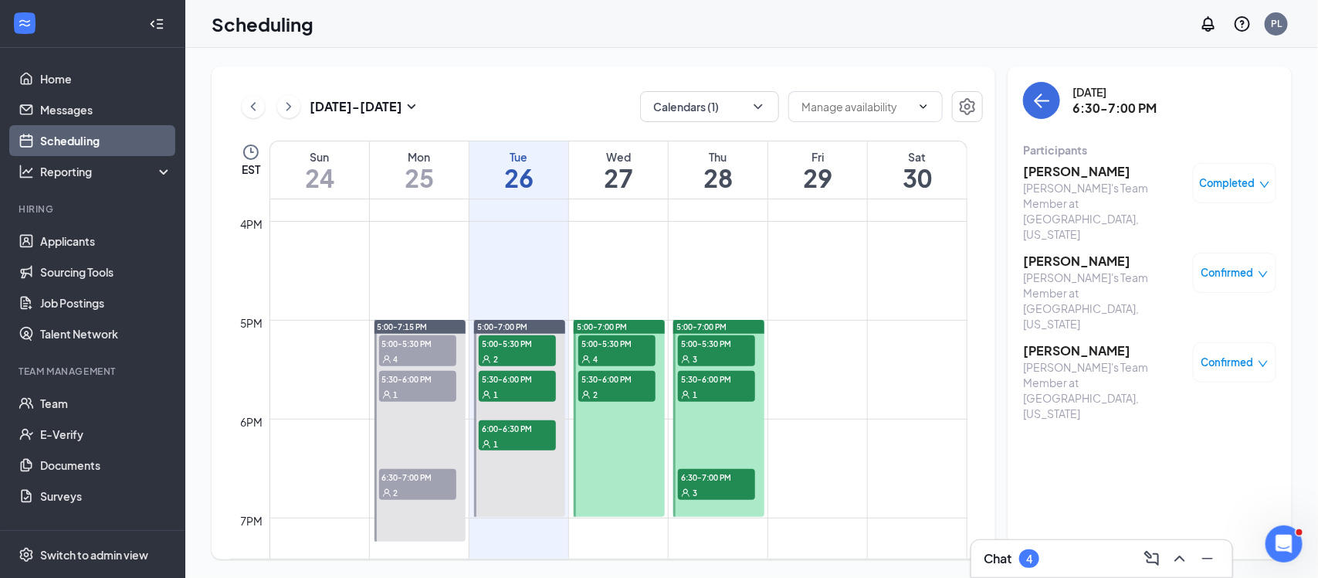
click at [1248, 185] on span "Completed" at bounding box center [1227, 182] width 56 height 15
click at [1174, 282] on span "Cancel" at bounding box center [1168, 279] width 36 height 17
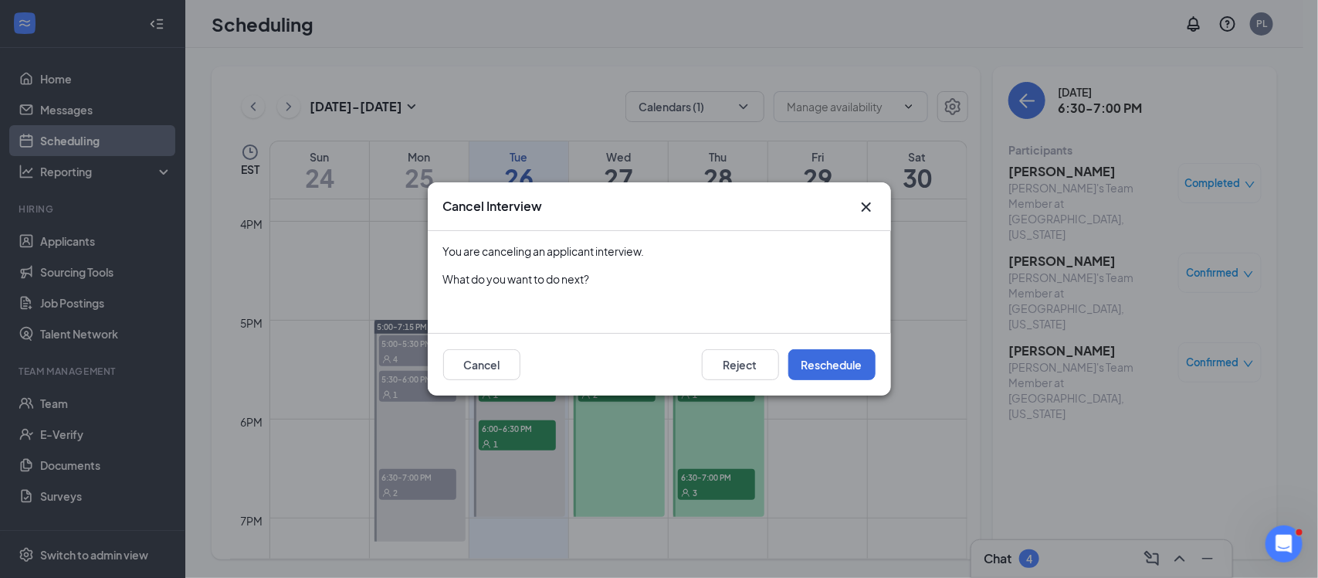
click at [867, 211] on icon "Cross" at bounding box center [866, 207] width 19 height 19
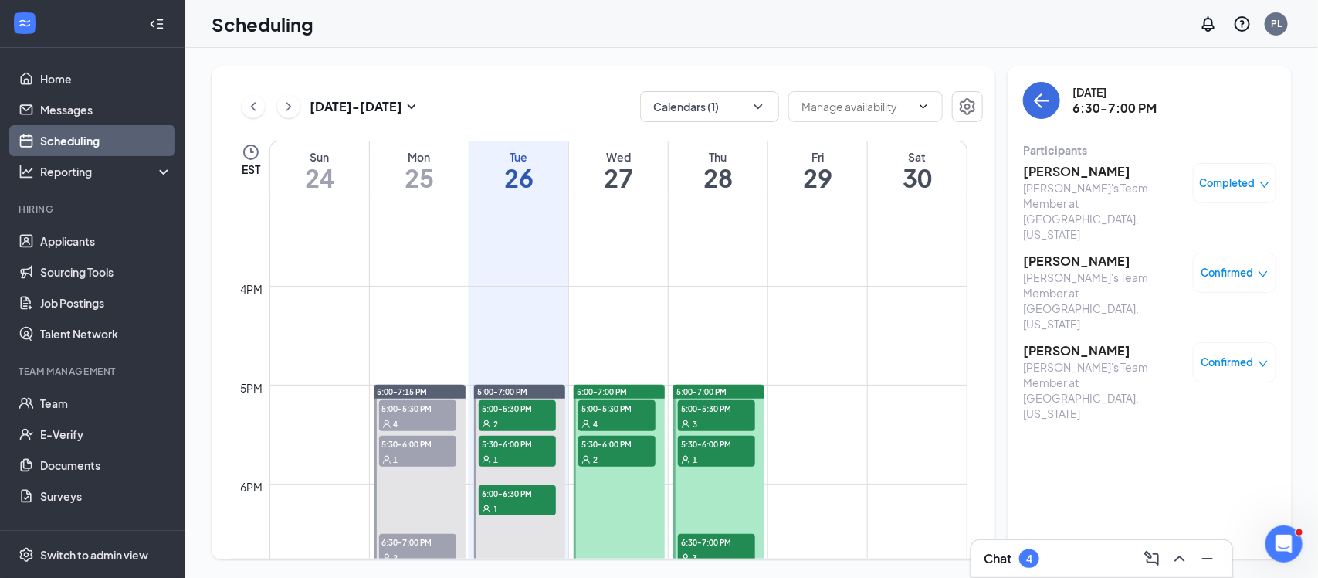
scroll to position [1494, 0]
